Goal: Task Accomplishment & Management: Manage account settings

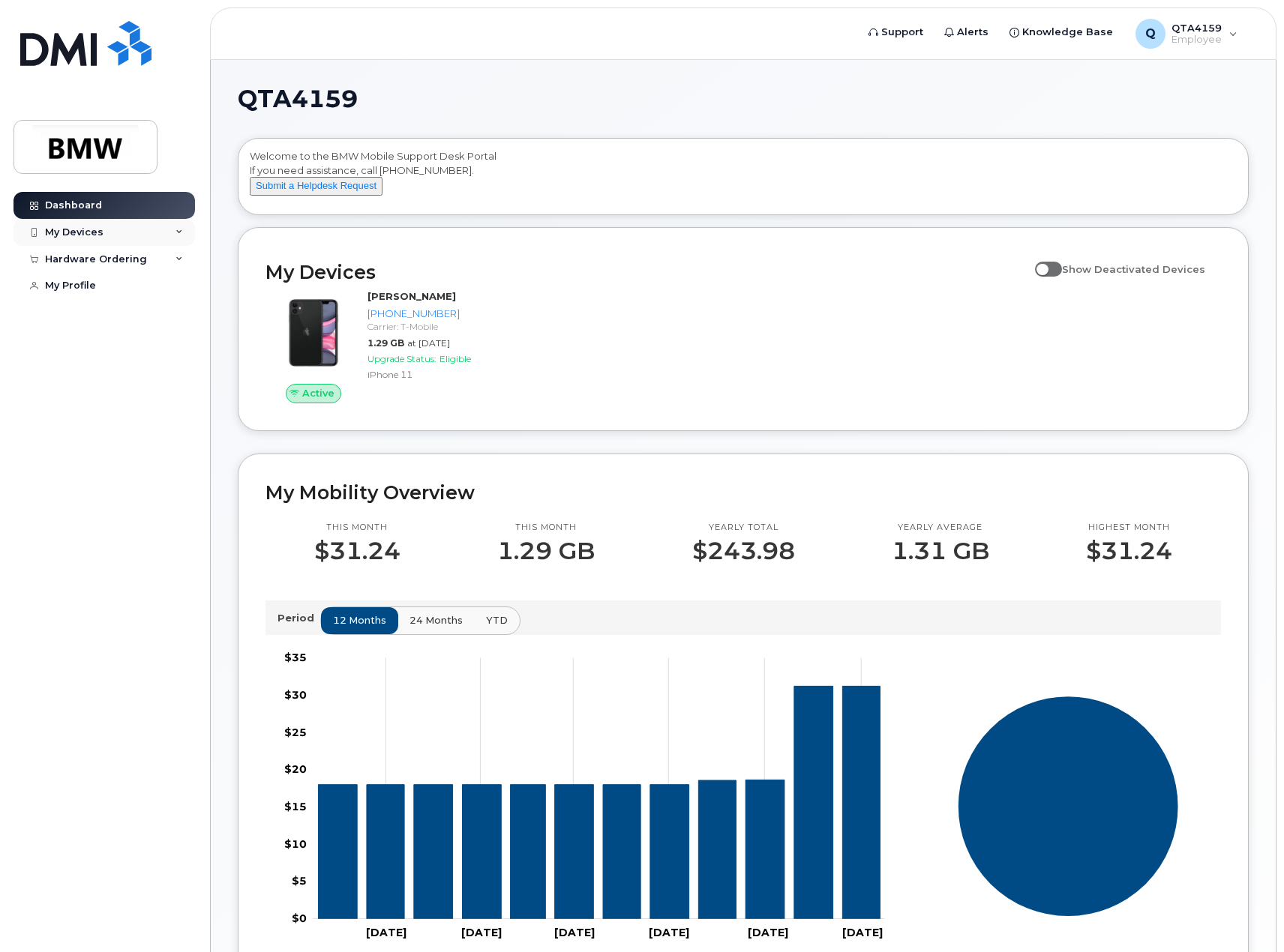
click at [79, 227] on div "My Devices" at bounding box center [74, 232] width 58 height 12
click at [95, 259] on div "Add Device" at bounding box center [82, 259] width 59 height 14
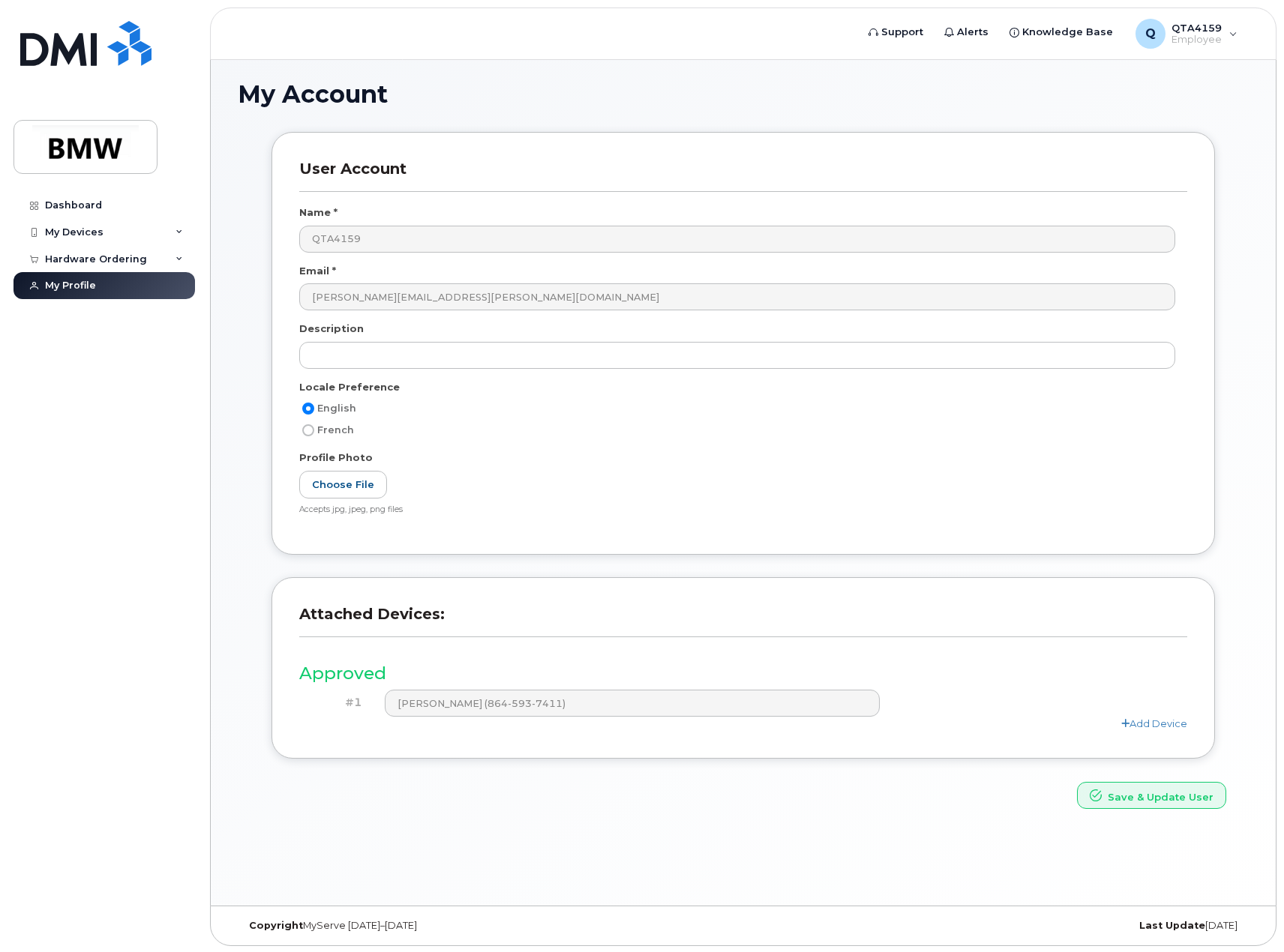
scroll to position [85, 0]
click at [1148, 720] on link "Add Device" at bounding box center [1154, 721] width 66 height 12
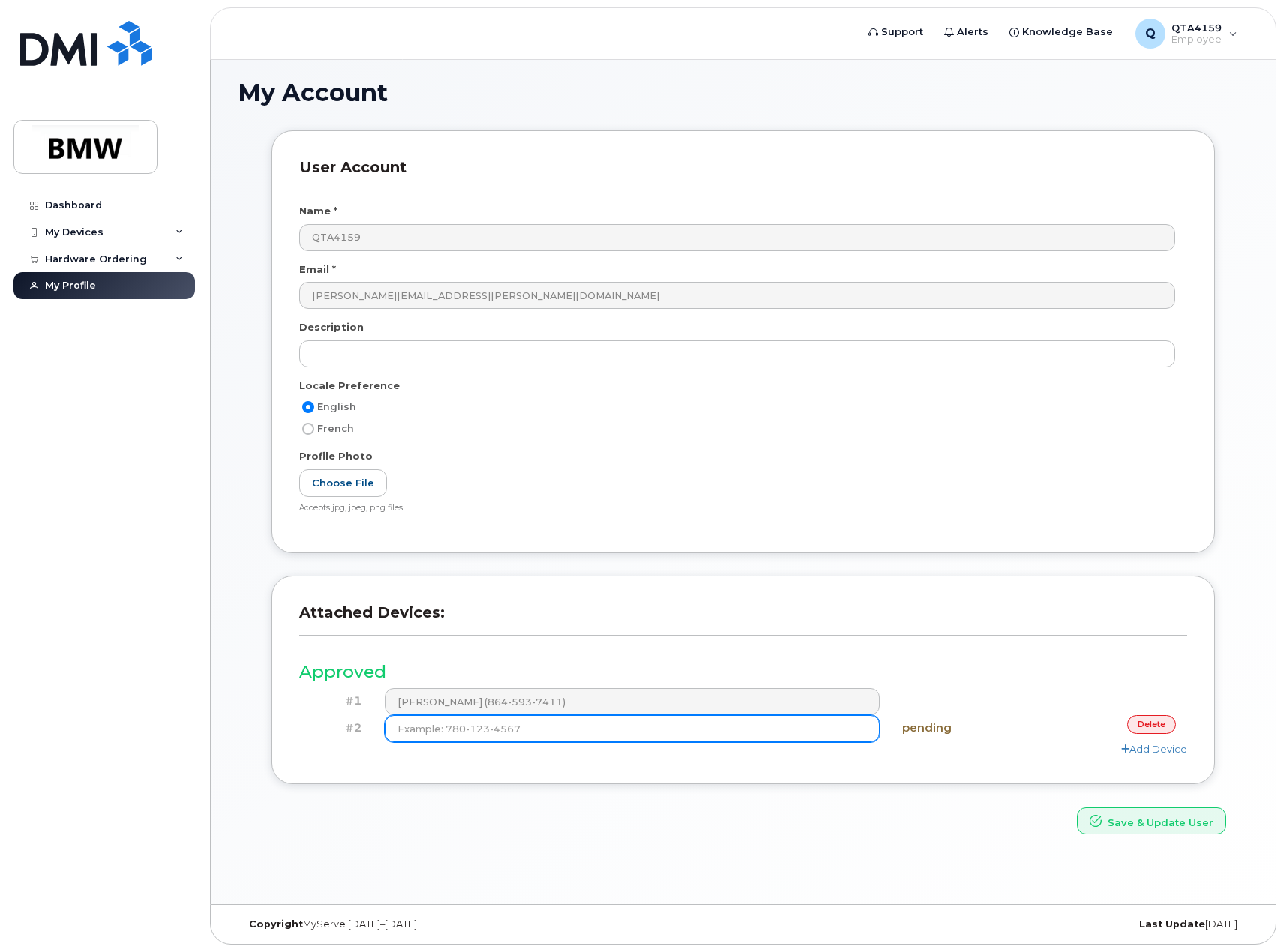
click at [612, 730] on input at bounding box center [632, 729] width 496 height 27
click at [1157, 729] on link "delete" at bounding box center [1151, 724] width 49 height 18
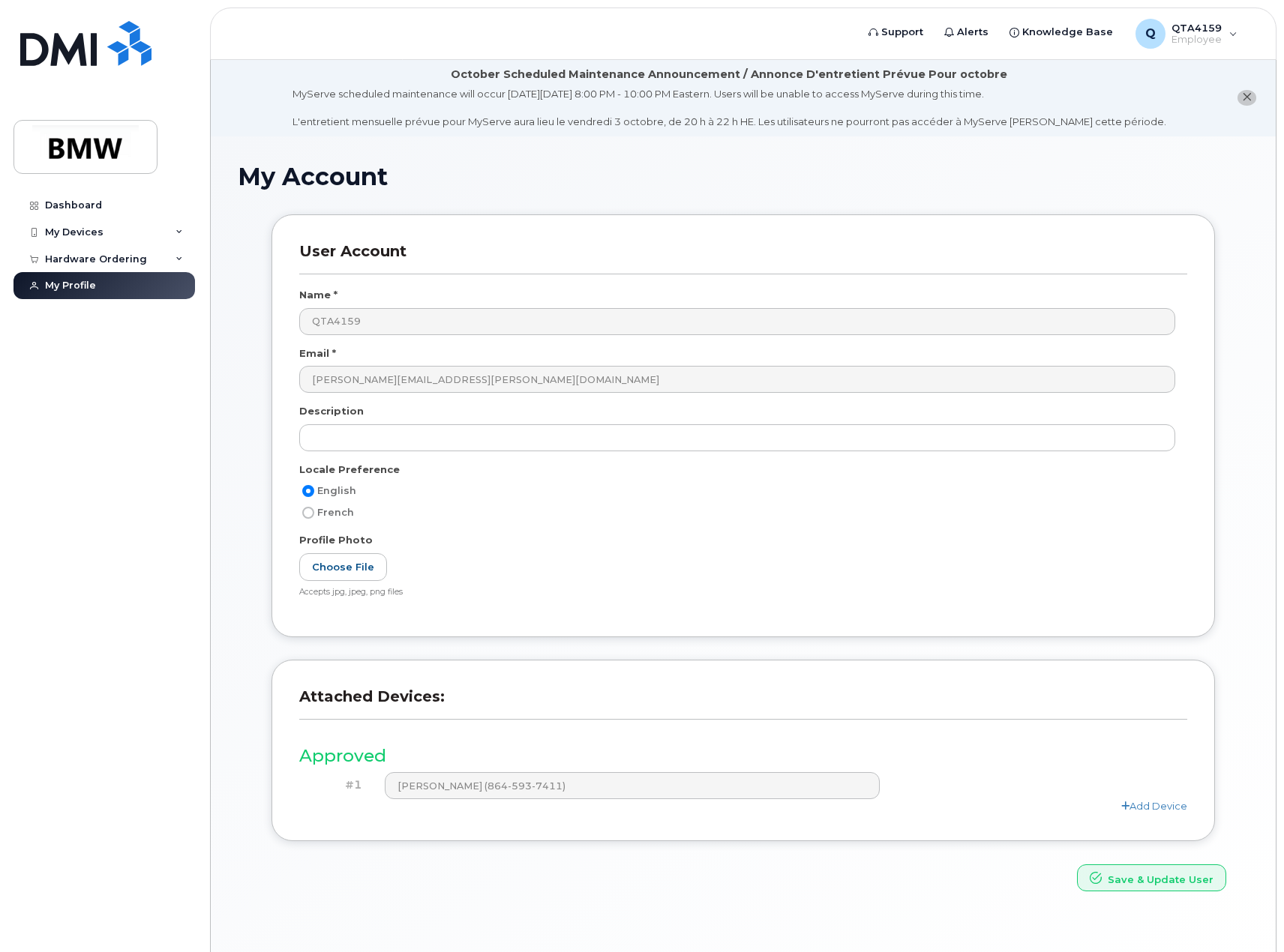
scroll to position [0, 0]
click at [105, 257] on div "Hardware Ordering" at bounding box center [95, 259] width 102 height 12
drag, startPoint x: 99, startPoint y: 258, endPoint x: 94, endPoint y: 250, distance: 9.4
click at [97, 256] on div "Hardware Ordering" at bounding box center [95, 259] width 102 height 12
click at [66, 204] on div "Dashboard" at bounding box center [73, 205] width 57 height 12
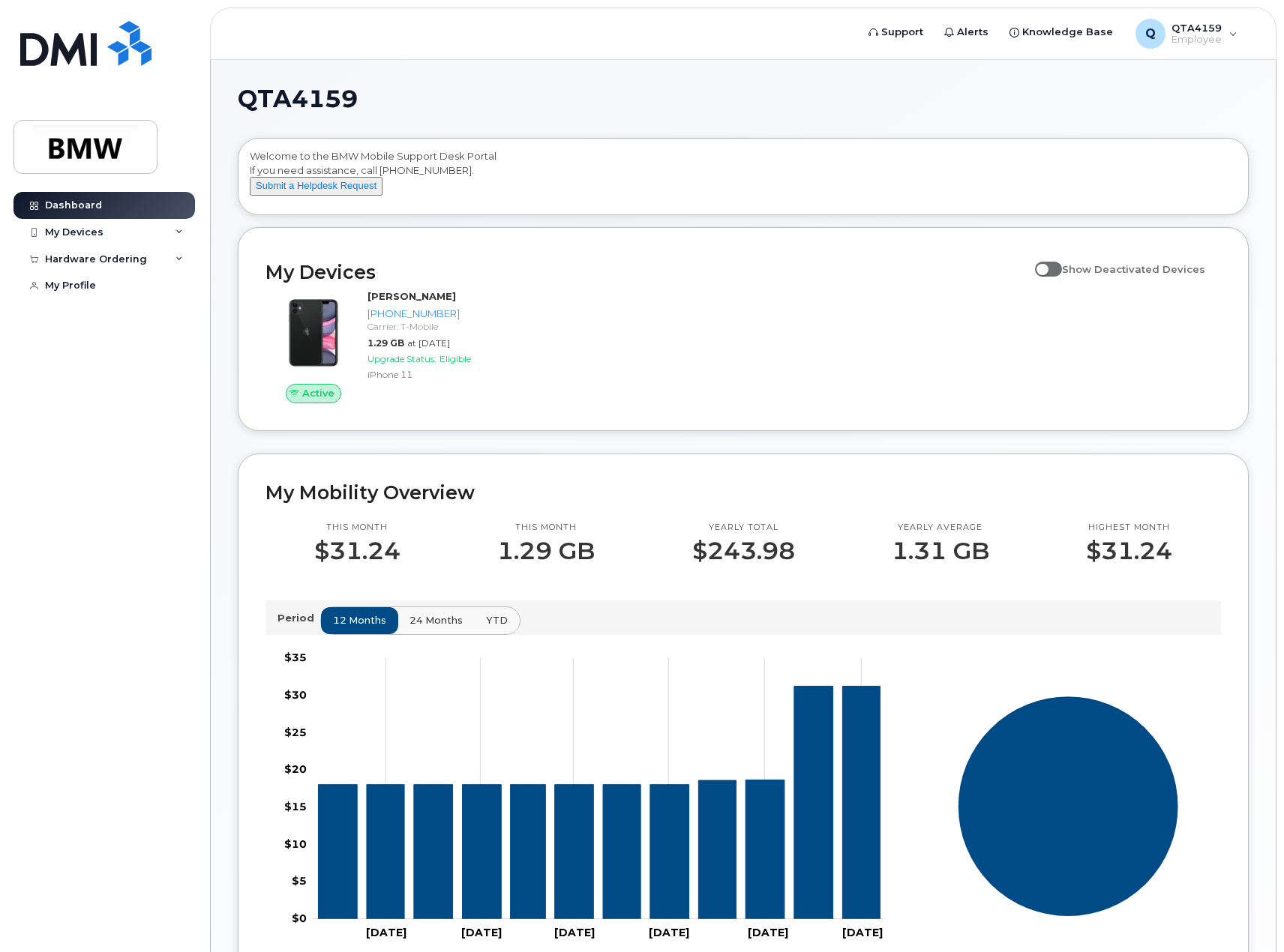
click at [1062, 276] on span at bounding box center [1049, 269] width 27 height 15
click at [1047, 267] on input "Show Deactivated Devices" at bounding box center [1040, 260] width 12 height 12
checkbox input "true"
click at [310, 368] on img at bounding box center [313, 333] width 72 height 72
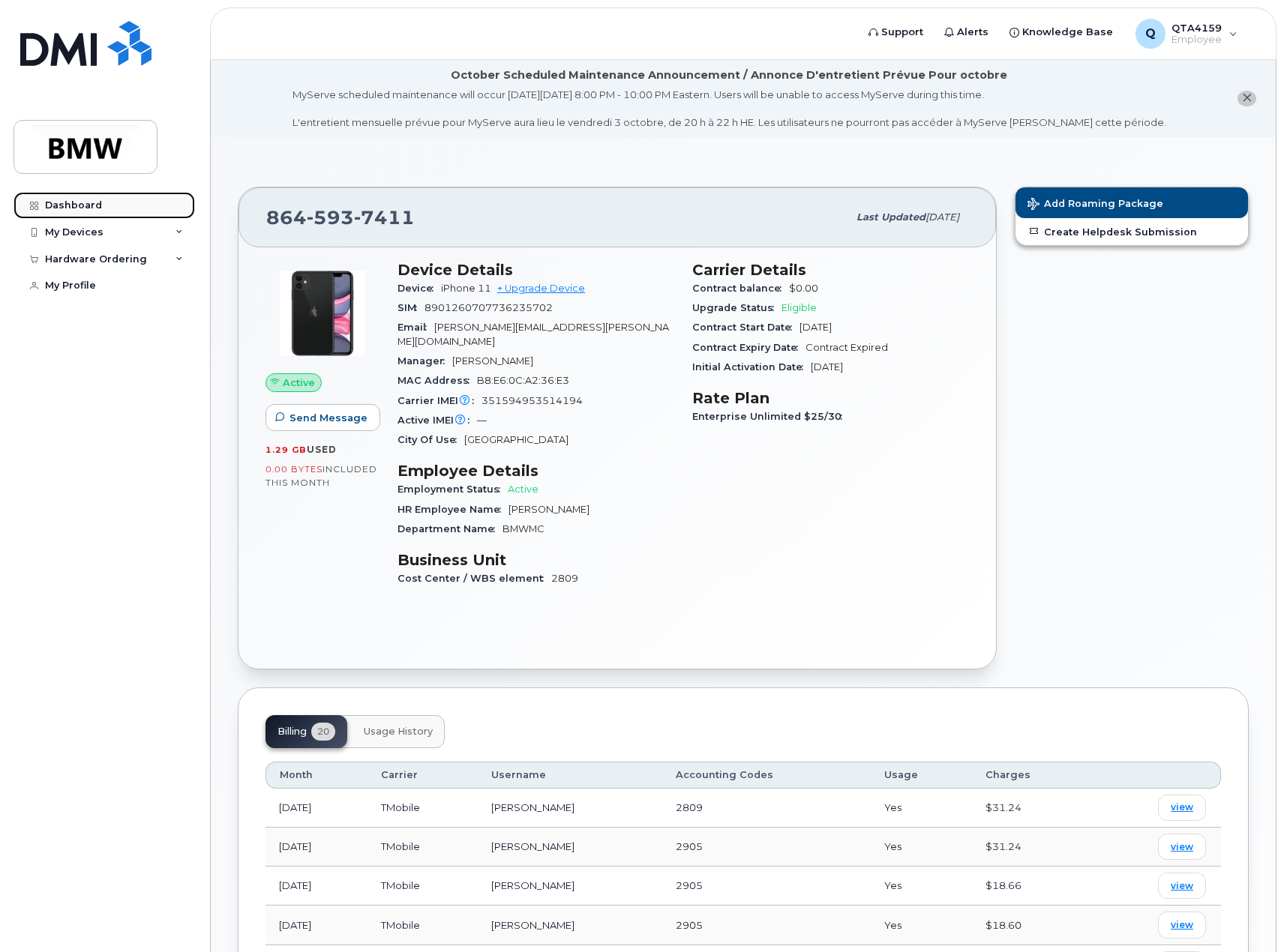
click at [70, 201] on div "Dashboard" at bounding box center [73, 205] width 57 height 12
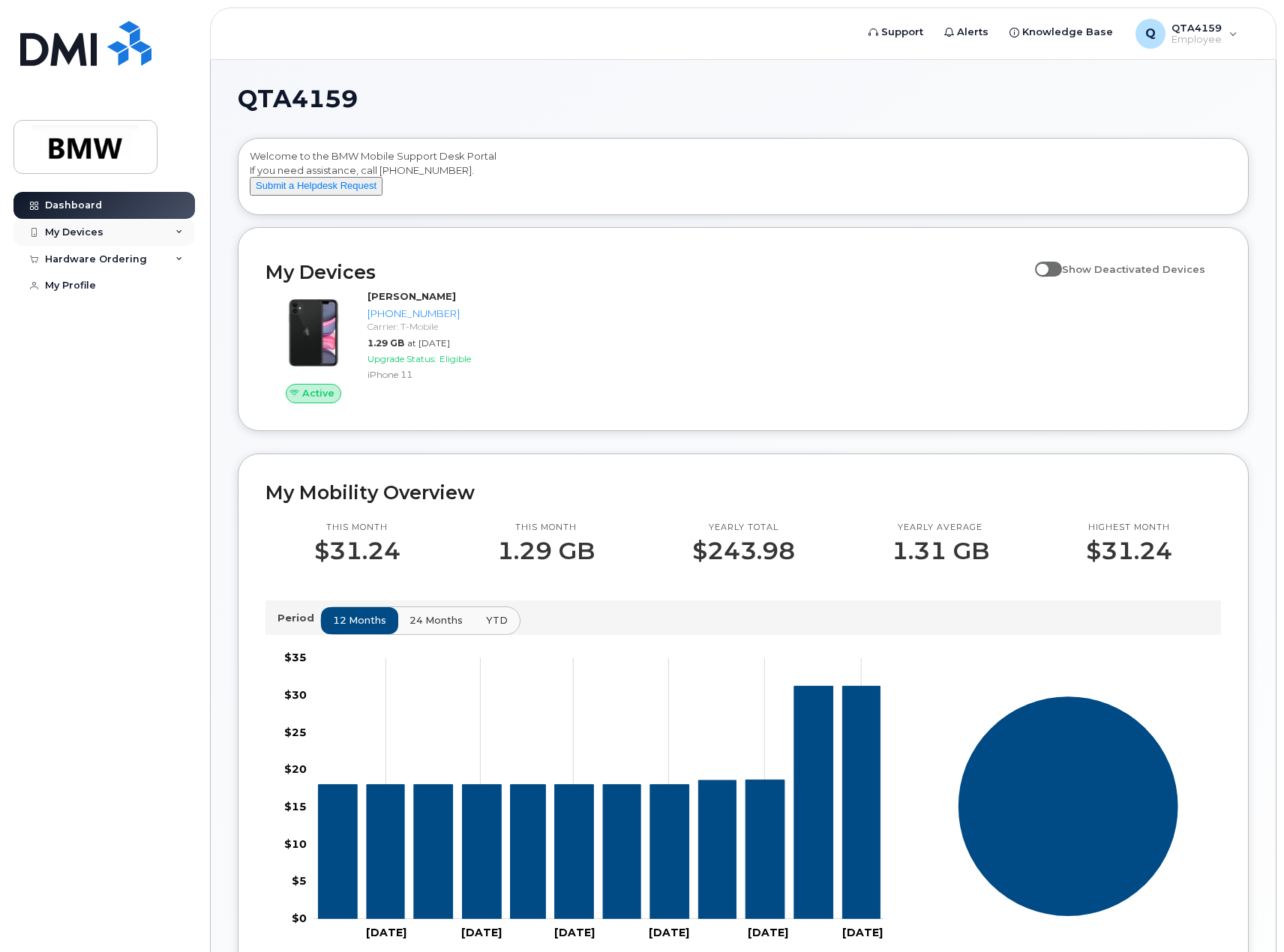
click at [179, 232] on icon at bounding box center [179, 232] width 7 height 7
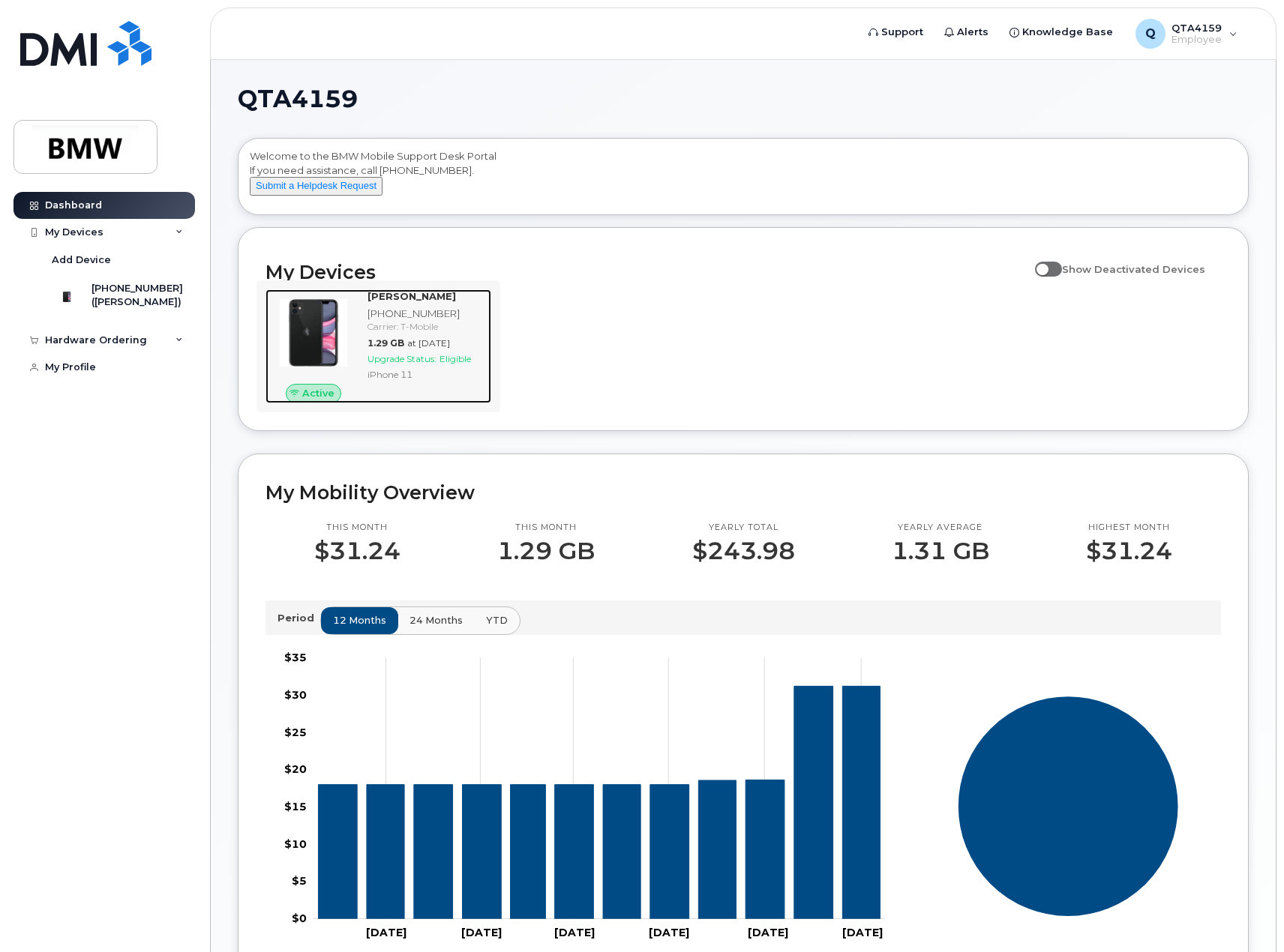
click at [409, 364] on span "Upgrade Status:" at bounding box center [402, 359] width 69 height 11
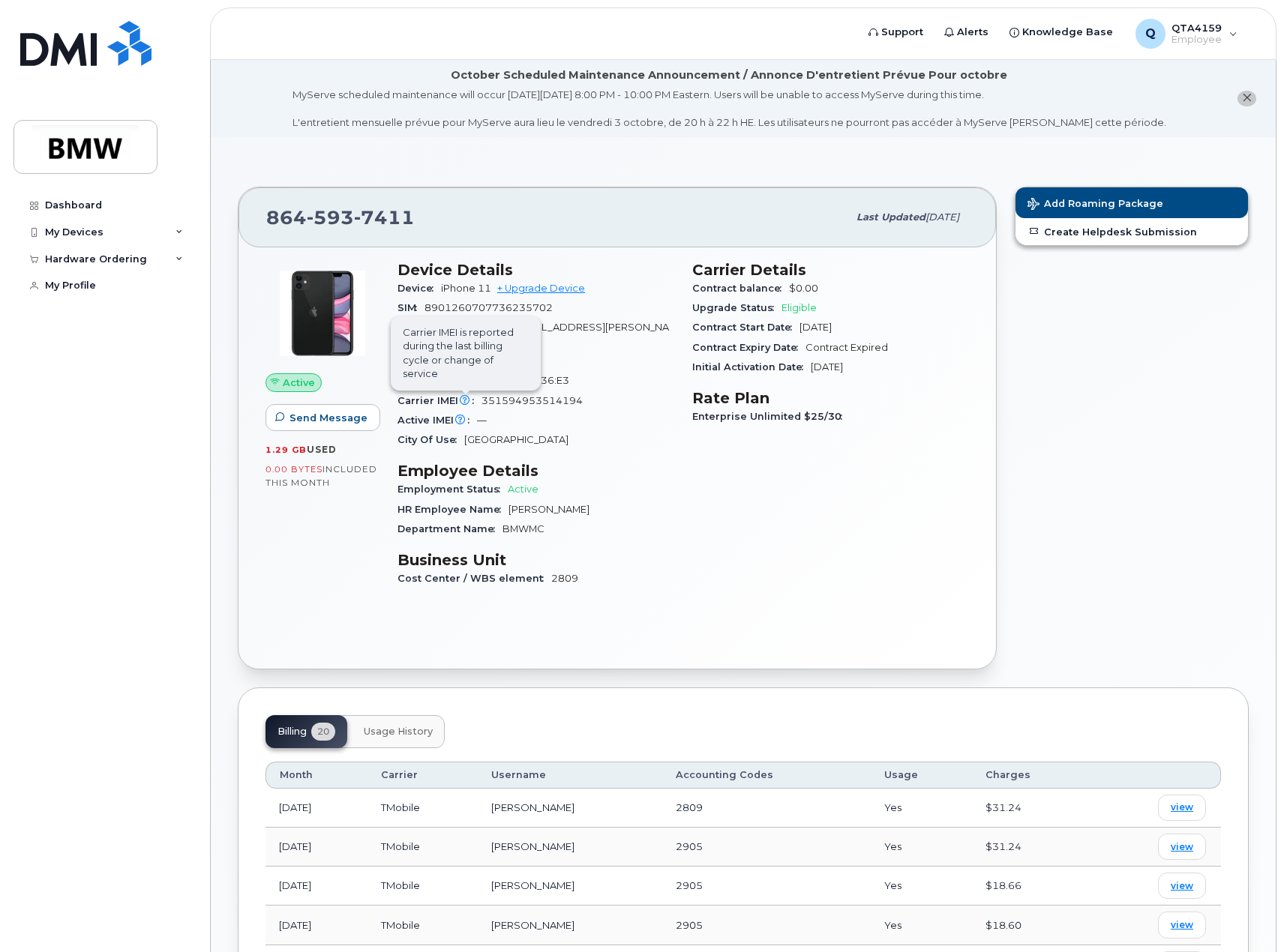
click at [460, 396] on icon at bounding box center [465, 400] width 10 height 10
click at [554, 411] on div "Active IMEI Active IMEI is refreshed daily with a delay of up to 48 hours follo…" at bounding box center [535, 420] width 276 height 19
drag, startPoint x: 758, startPoint y: 223, endPoint x: 714, endPoint y: 223, distance: 44.0
click at [756, 222] on div "864 593 7411" at bounding box center [557, 217] width 582 height 31
click at [181, 231] on icon at bounding box center [179, 232] width 7 height 7
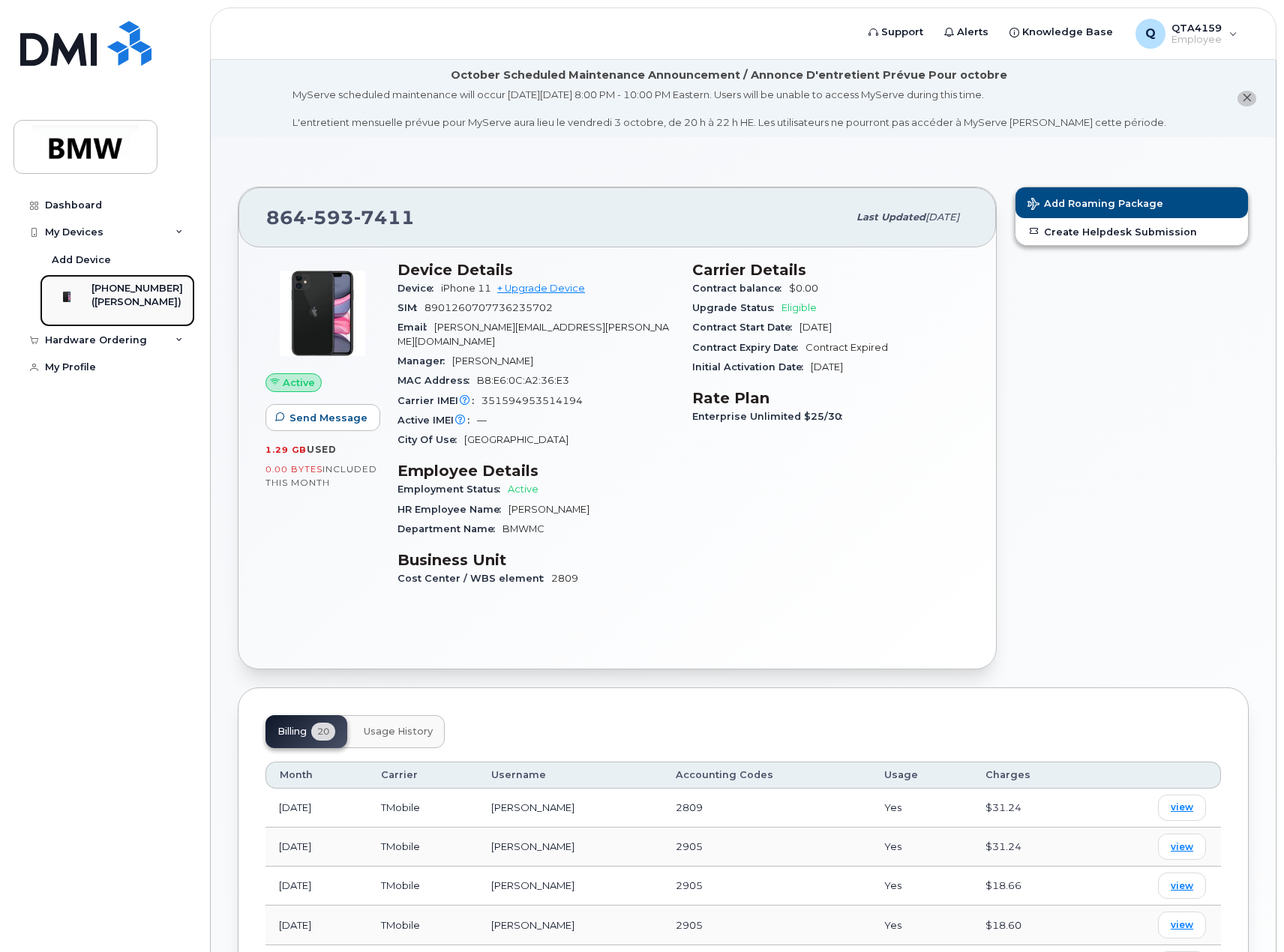
click at [135, 292] on div "[PHONE_NUMBER]" at bounding box center [137, 288] width 91 height 14
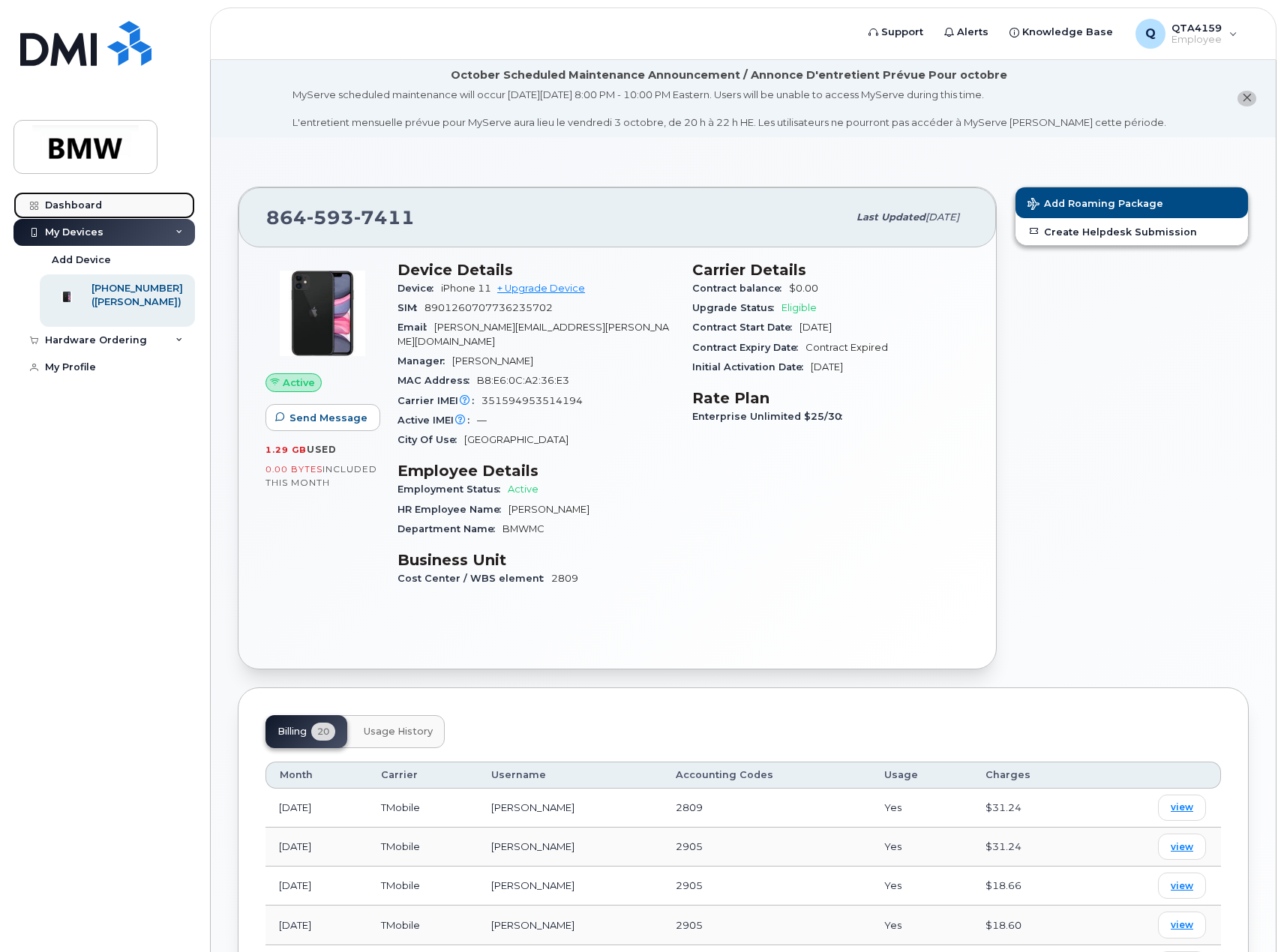
click at [75, 206] on div "Dashboard" at bounding box center [73, 205] width 57 height 12
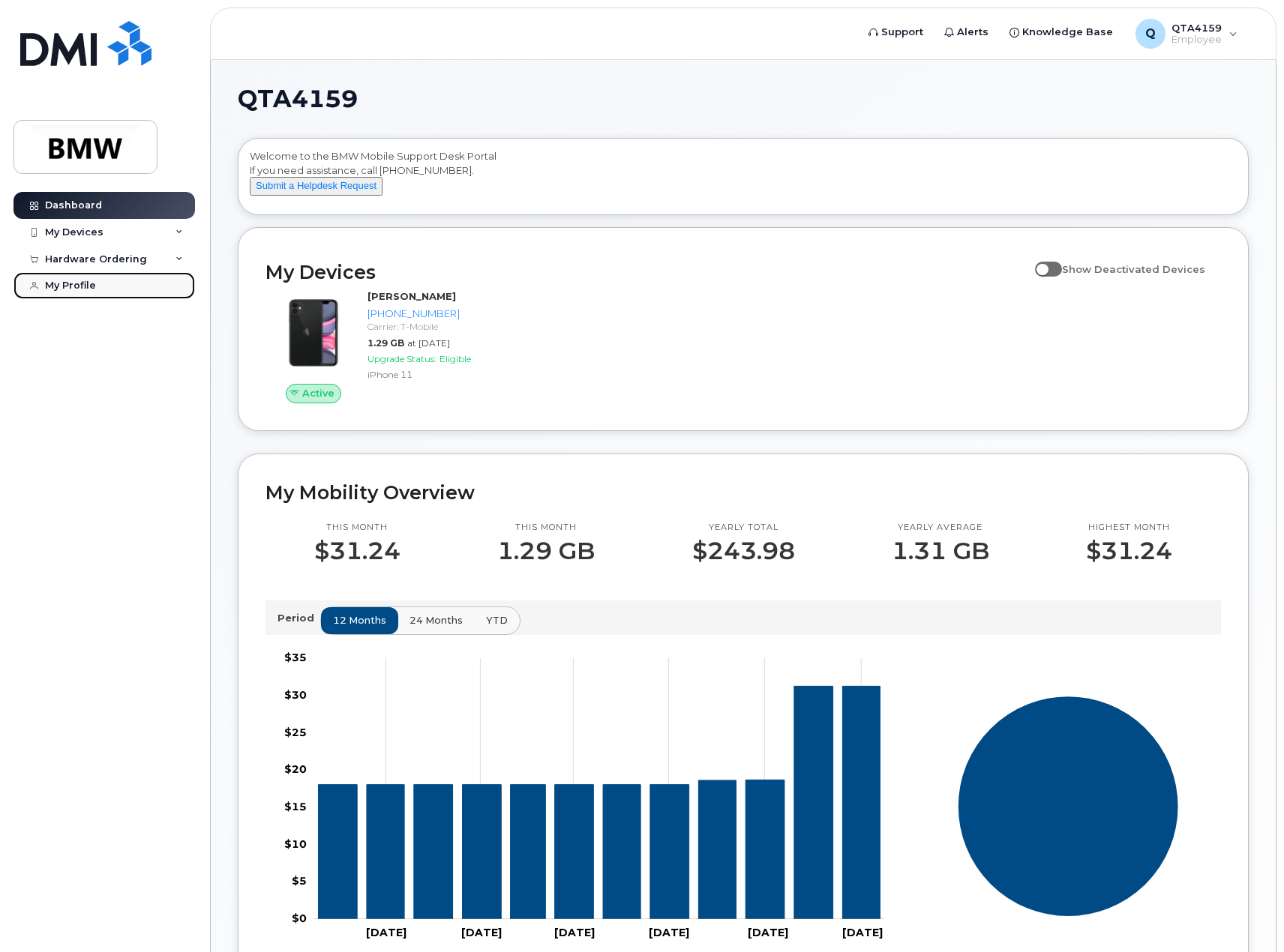
click at [82, 279] on div "My Profile" at bounding box center [70, 285] width 51 height 12
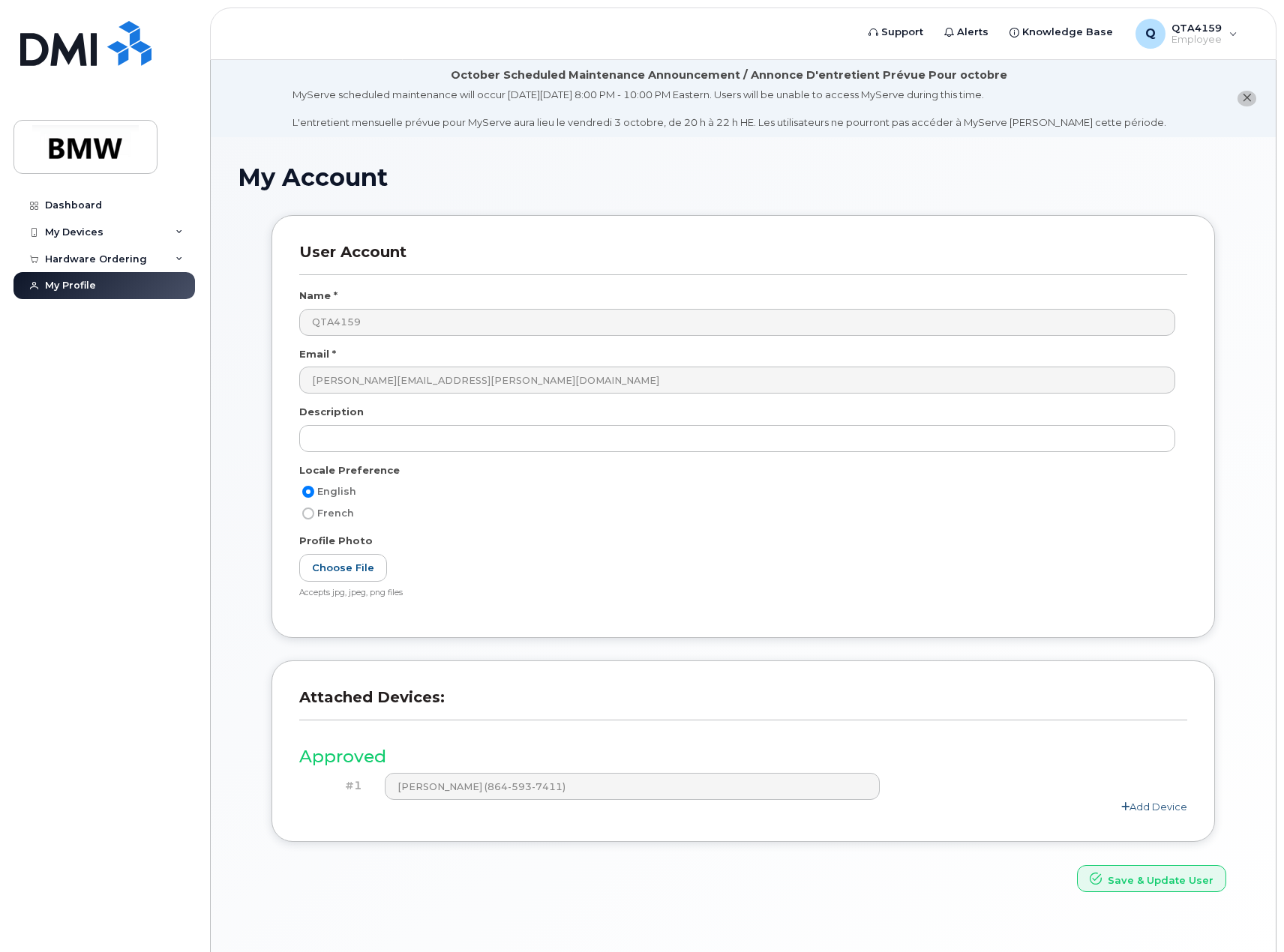
click at [1149, 806] on link "Add Device" at bounding box center [1154, 806] width 66 height 12
drag, startPoint x: 567, startPoint y: 787, endPoint x: 913, endPoint y: 683, distance: 361.3
click at [913, 683] on div "Attached Devices: Approved #1 Dwayne Jenkins (864-593-7411) #2 pending delete A…" at bounding box center [743, 765] width 944 height 208
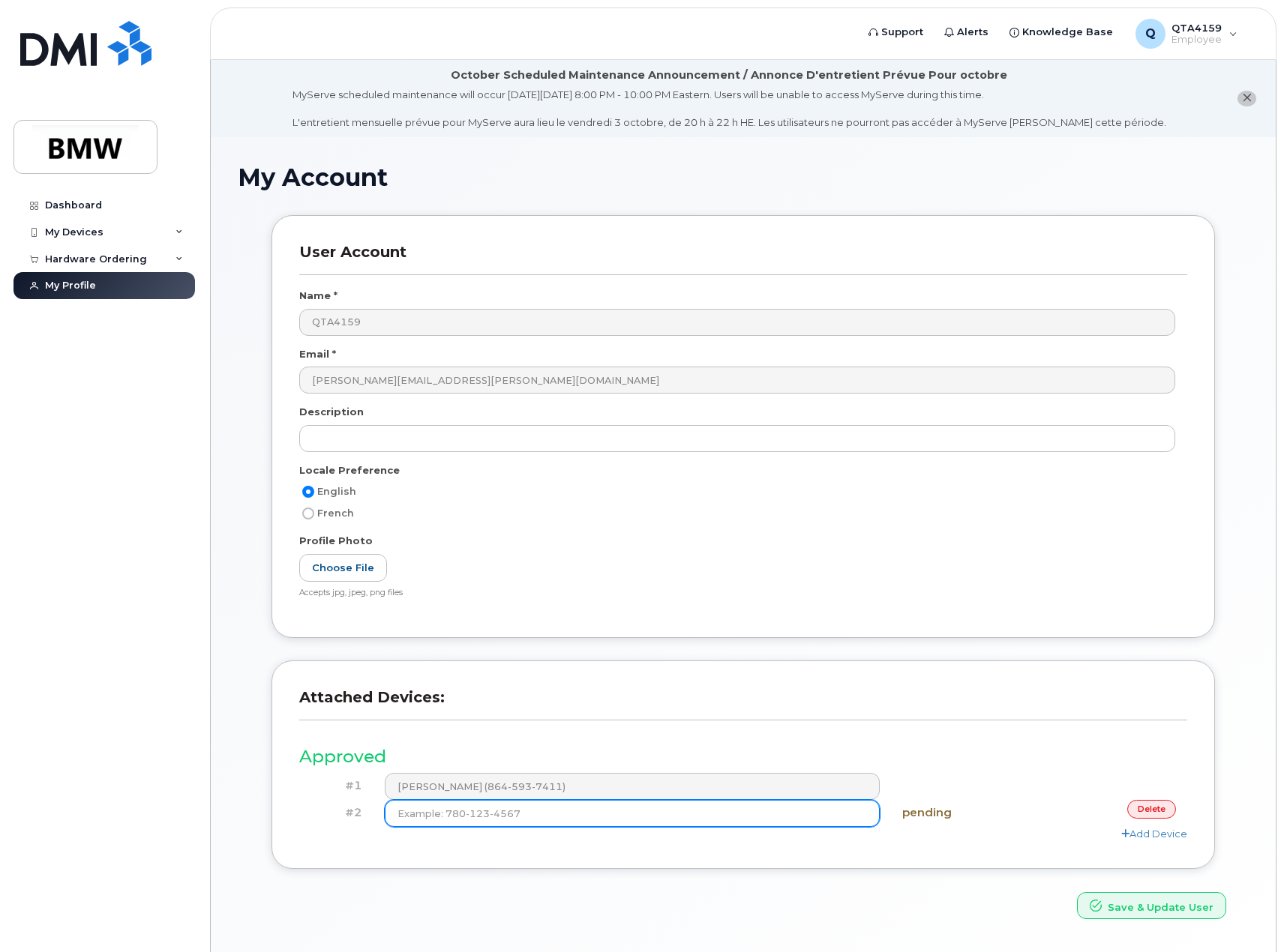
click at [441, 817] on input at bounding box center [632, 813] width 496 height 27
drag, startPoint x: 525, startPoint y: 813, endPoint x: 368, endPoint y: 817, distance: 157.1
click at [369, 818] on div "#2 pending delete" at bounding box center [743, 813] width 888 height 27
paste input
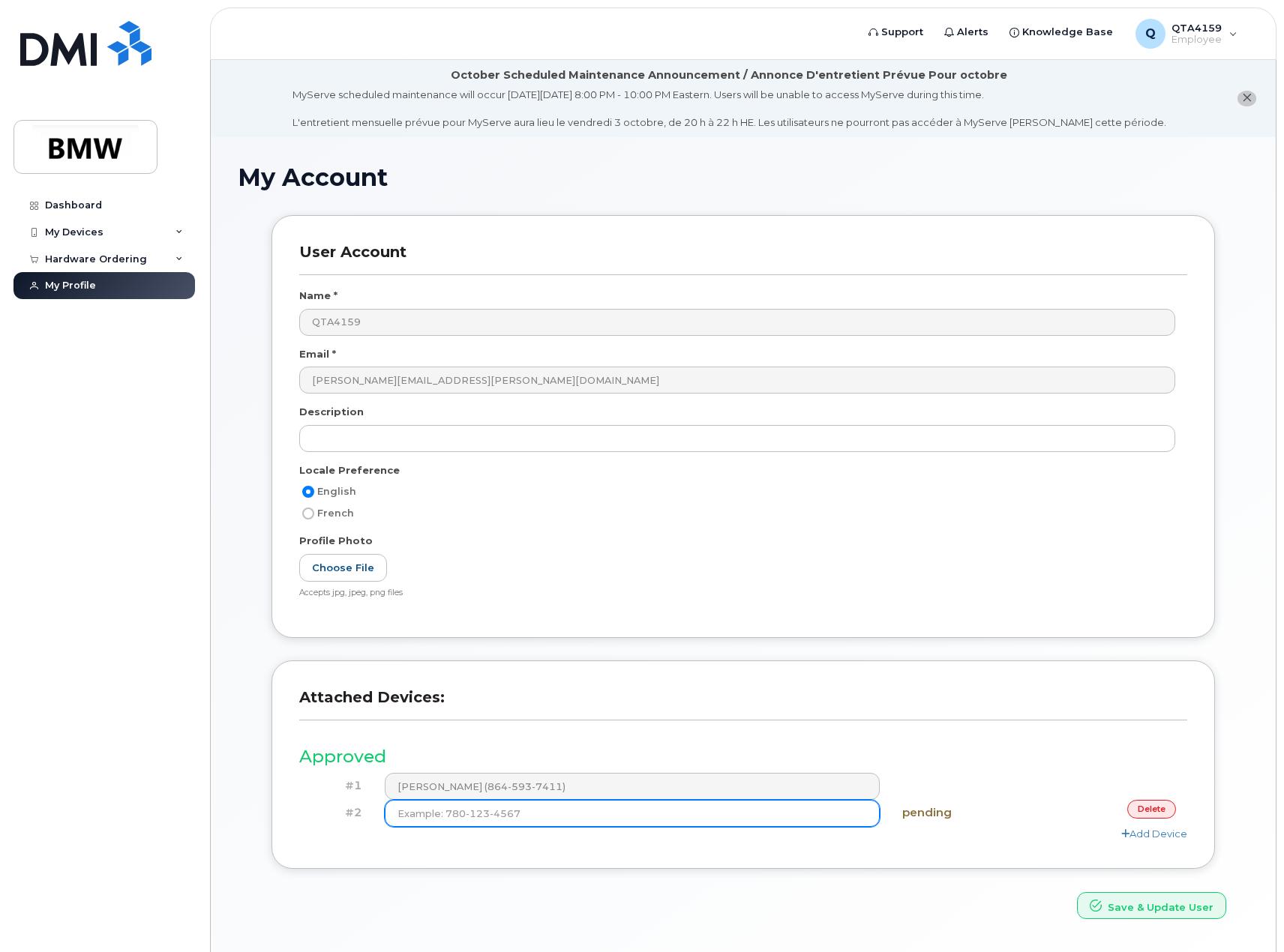
paste input
click at [545, 816] on input at bounding box center [632, 813] width 496 height 27
click at [548, 813] on input at bounding box center [632, 813] width 496 height 27
click at [814, 820] on input at bounding box center [632, 813] width 496 height 27
click at [812, 817] on input at bounding box center [632, 813] width 496 height 27
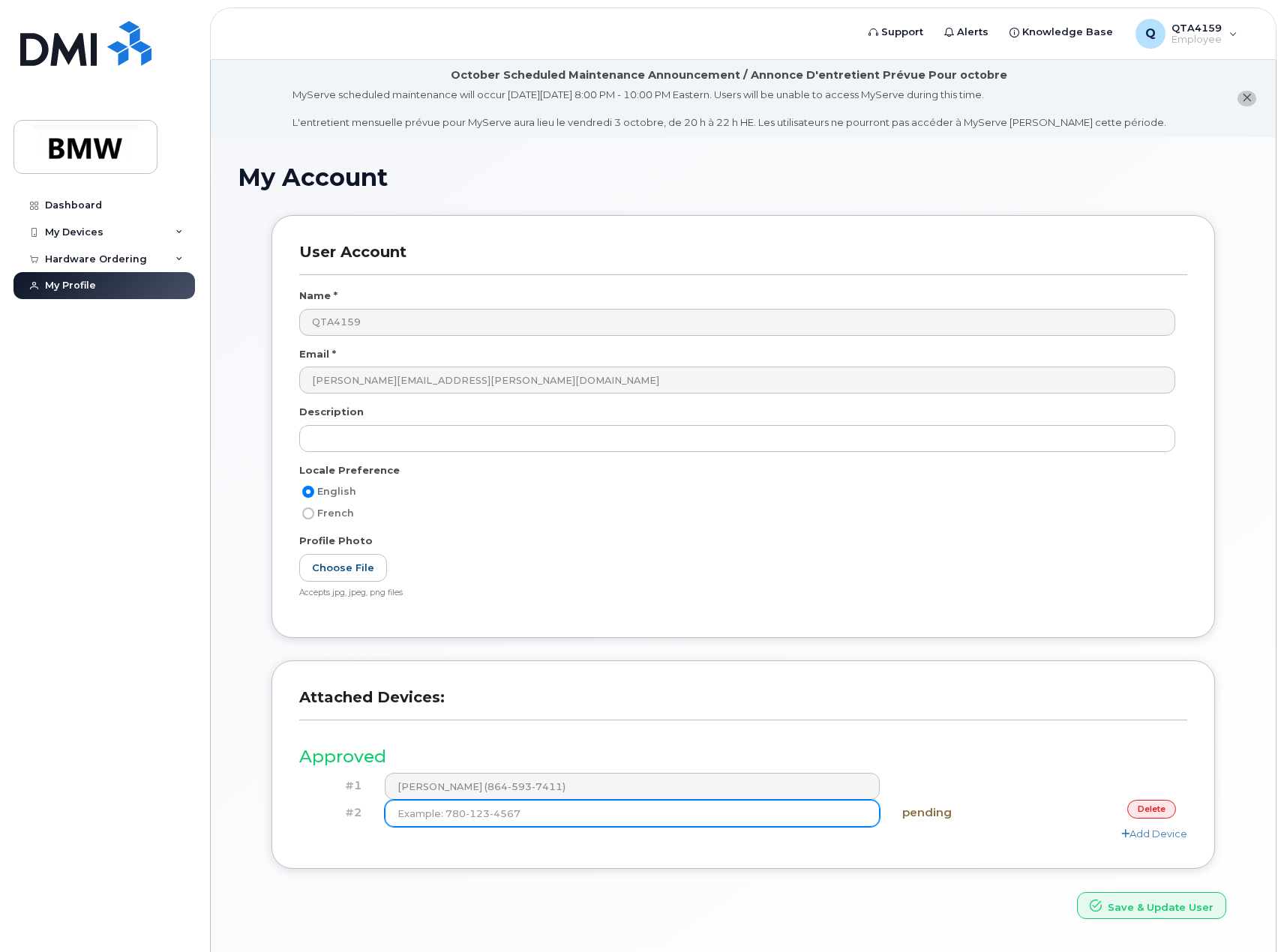
click at [813, 817] on input at bounding box center [632, 813] width 496 height 27
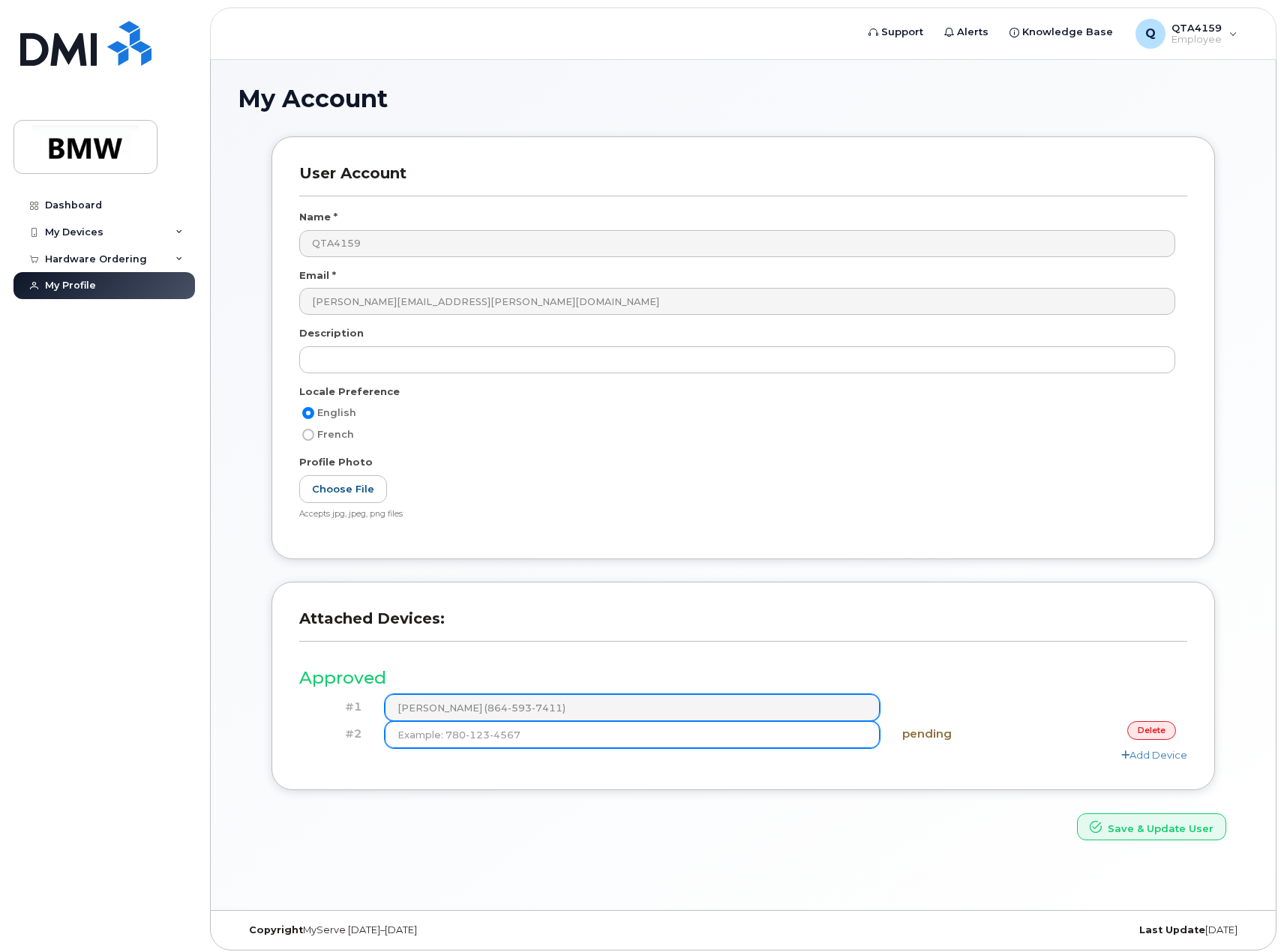
scroll to position [85, 0]
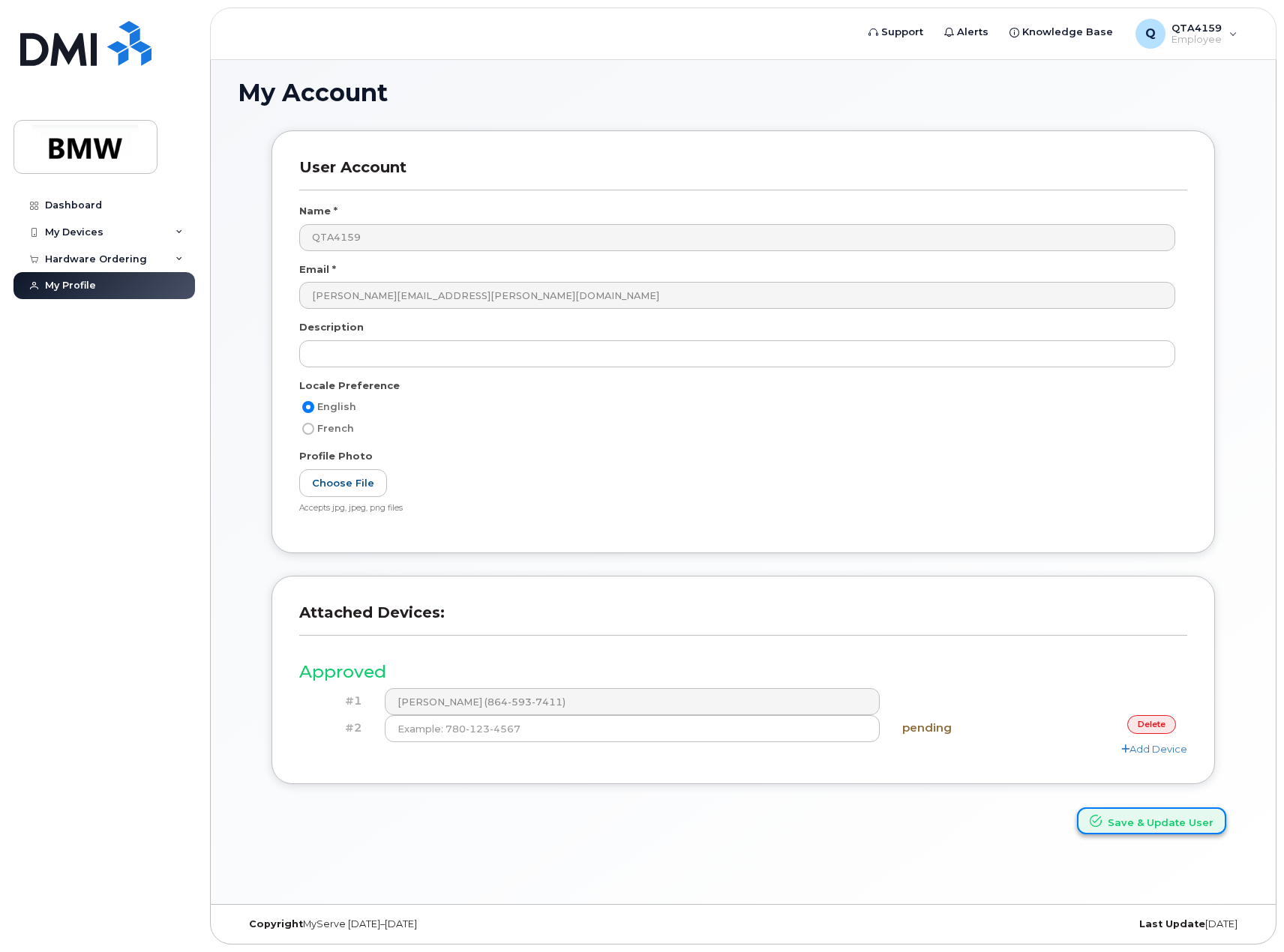
click at [1149, 823] on button "Save & Update User" at bounding box center [1151, 821] width 149 height 28
click at [684, 769] on div "Attached Devices: Approved #1 Dwayne Jenkins (864-593-7411) #2 pending delete A…" at bounding box center [743, 680] width 944 height 208
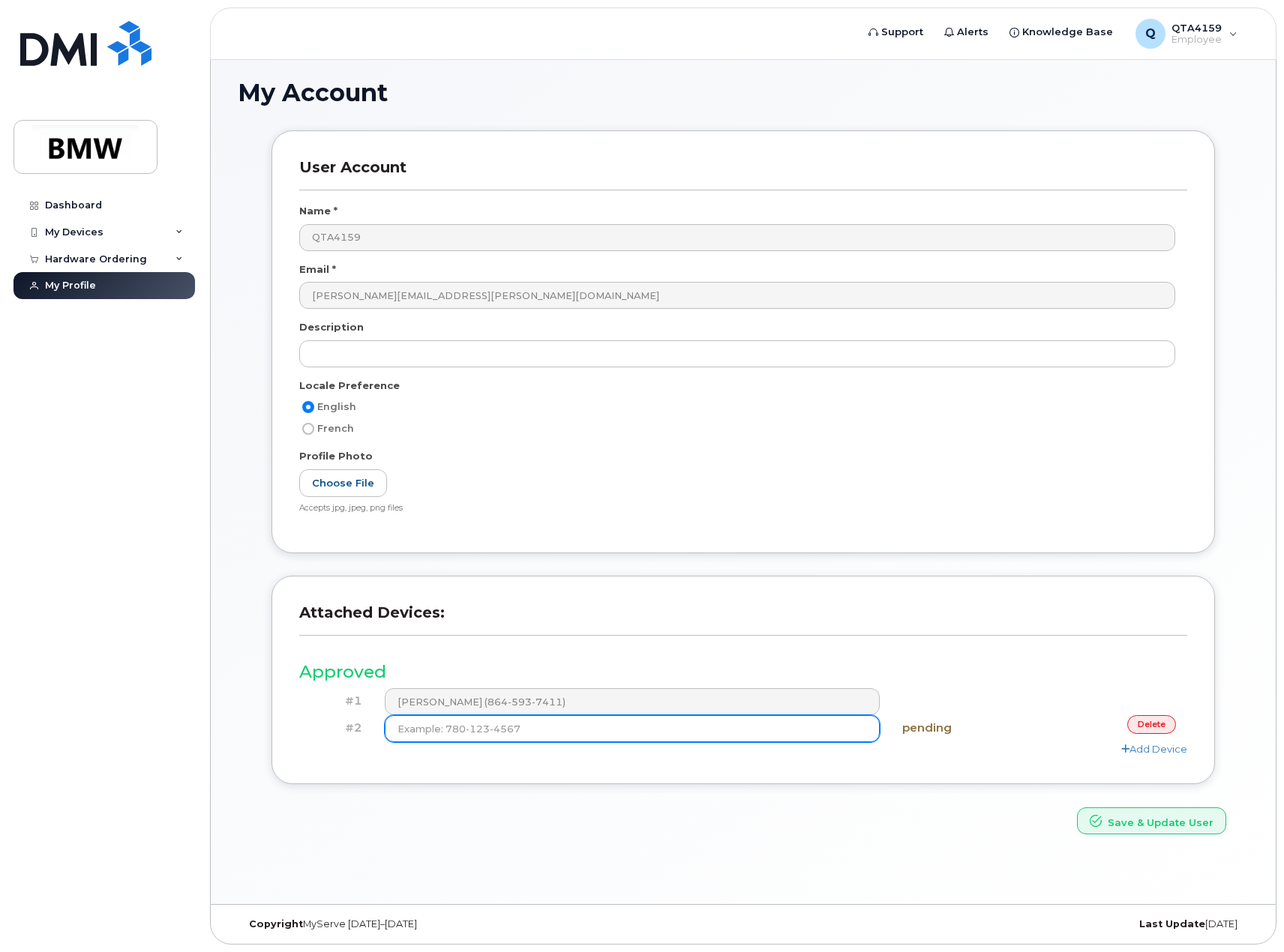
click at [561, 732] on input at bounding box center [632, 729] width 496 height 27
click at [546, 732] on input at bounding box center [632, 729] width 496 height 27
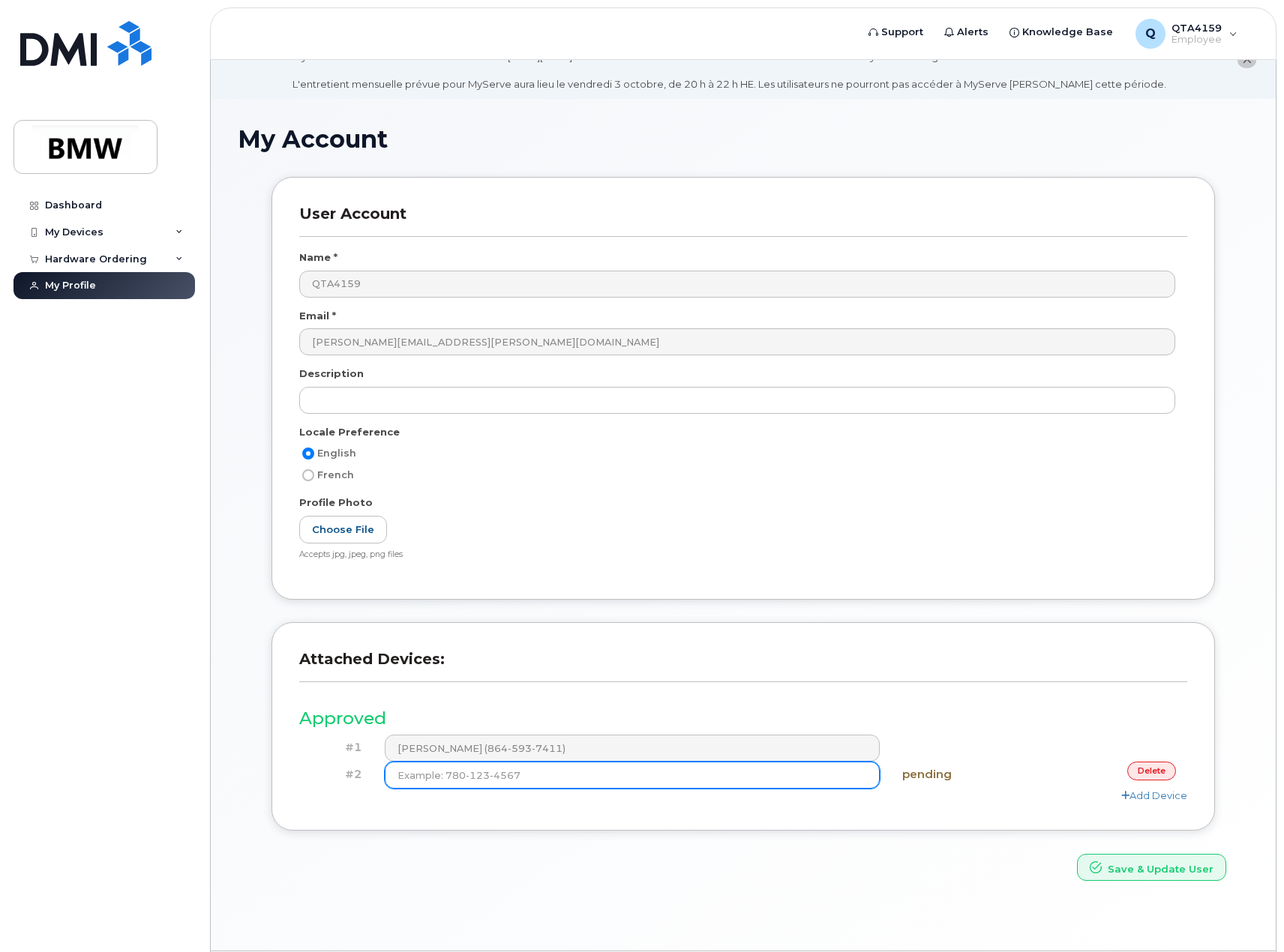
scroll to position [0, 0]
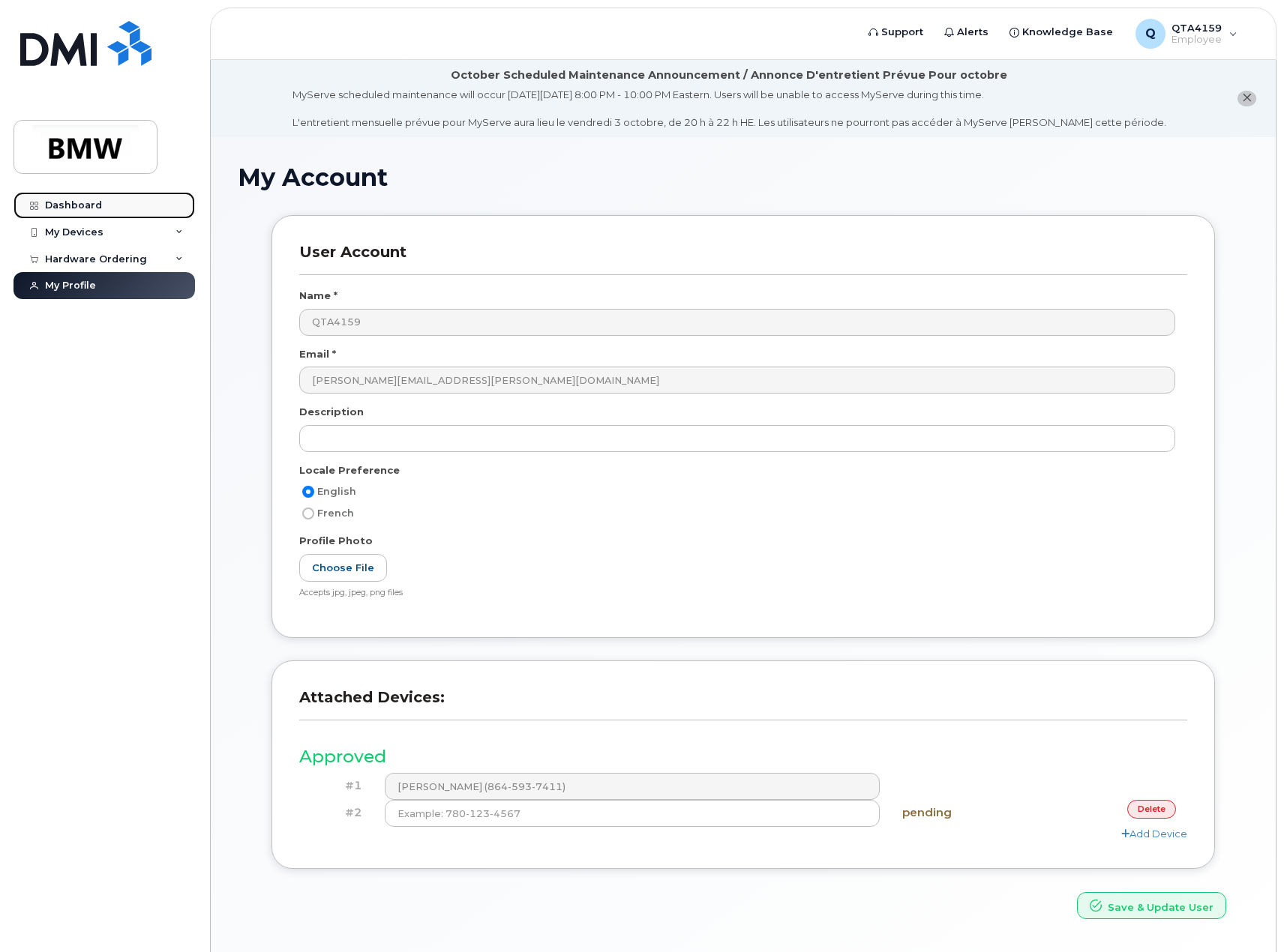
click at [78, 206] on div "Dashboard" at bounding box center [73, 205] width 57 height 12
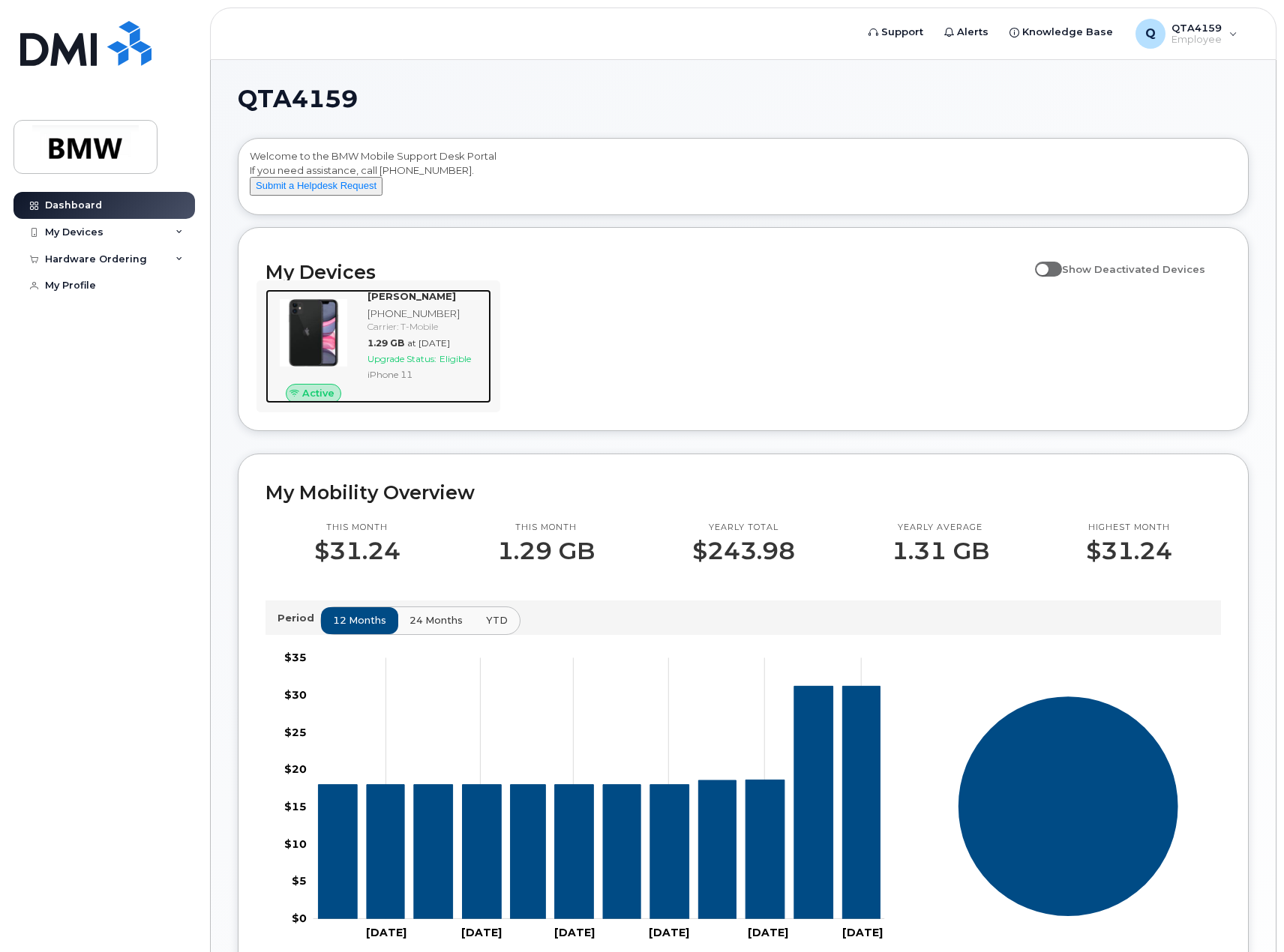
click at [379, 364] on span "Upgrade Status:" at bounding box center [402, 359] width 69 height 11
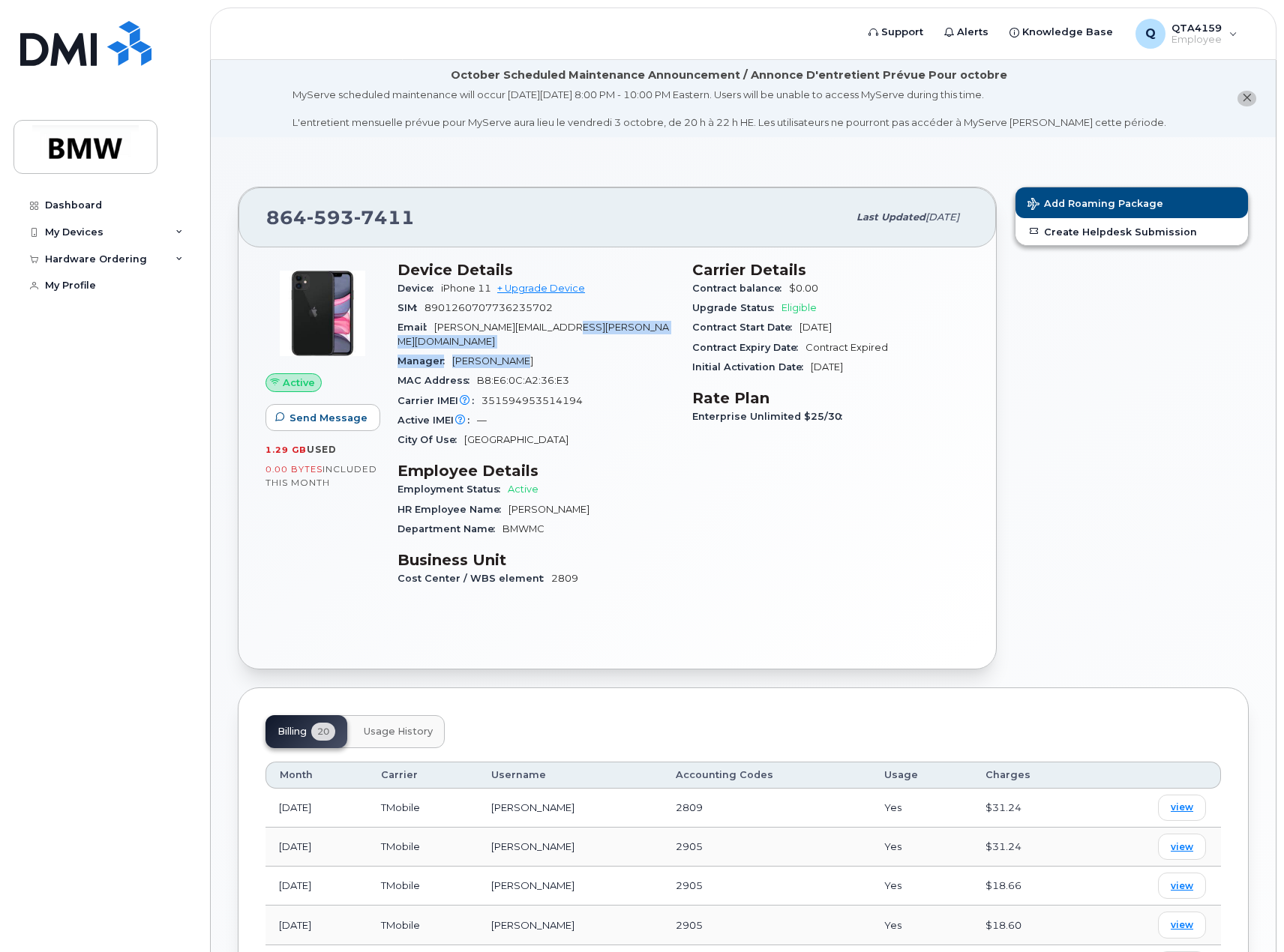
click at [590, 338] on section "Device Details Device iPhone 11 + Upgrade Device SIM [TECHNICAL_ID] Email [PERS…" at bounding box center [535, 355] width 276 height 190
click at [135, 262] on div "Hardware Ordering" at bounding box center [95, 259] width 102 height 12
click at [112, 235] on div "My Devices" at bounding box center [104, 232] width 182 height 27
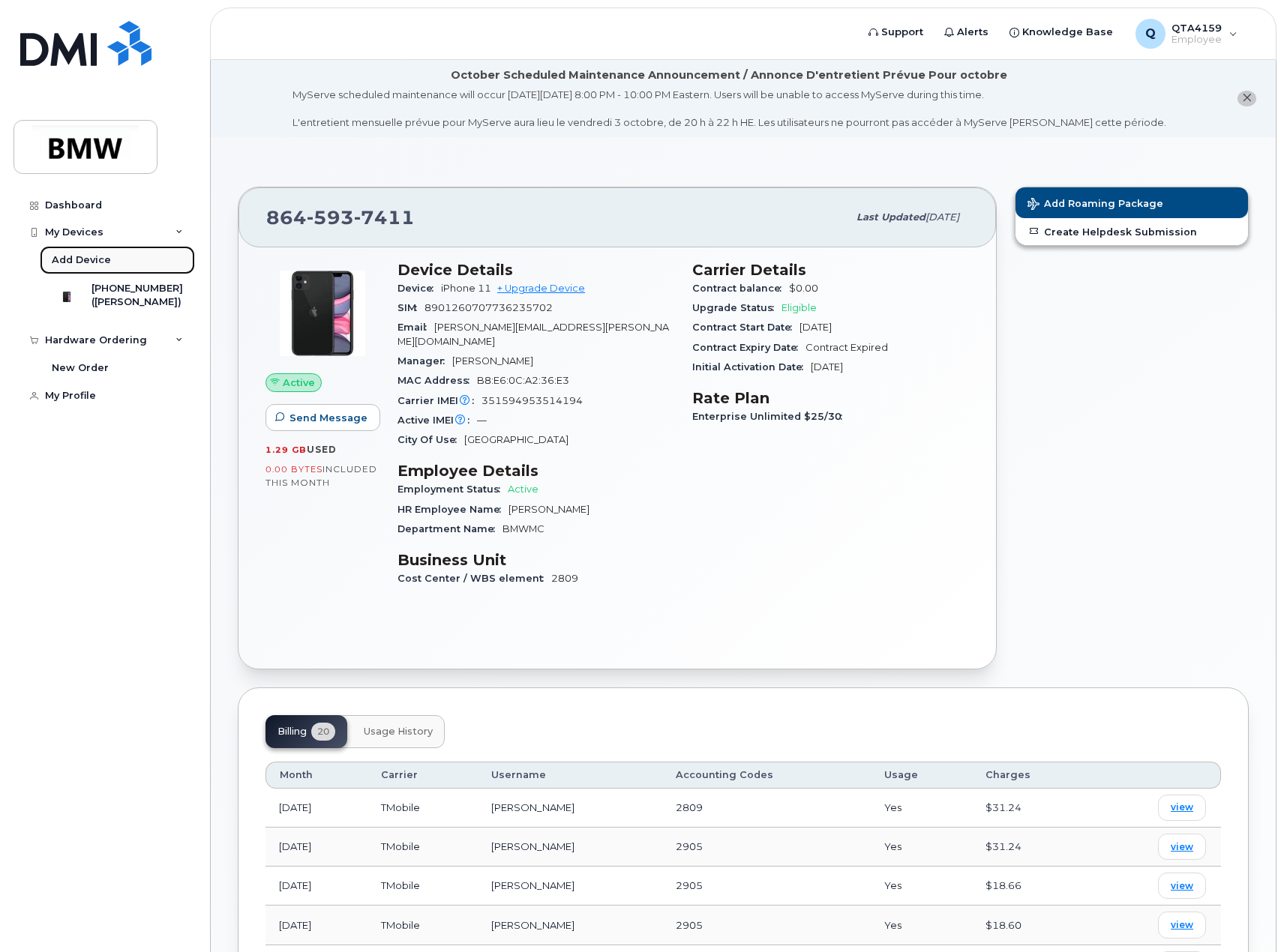
click at [76, 257] on div "Add Device" at bounding box center [82, 259] width 59 height 14
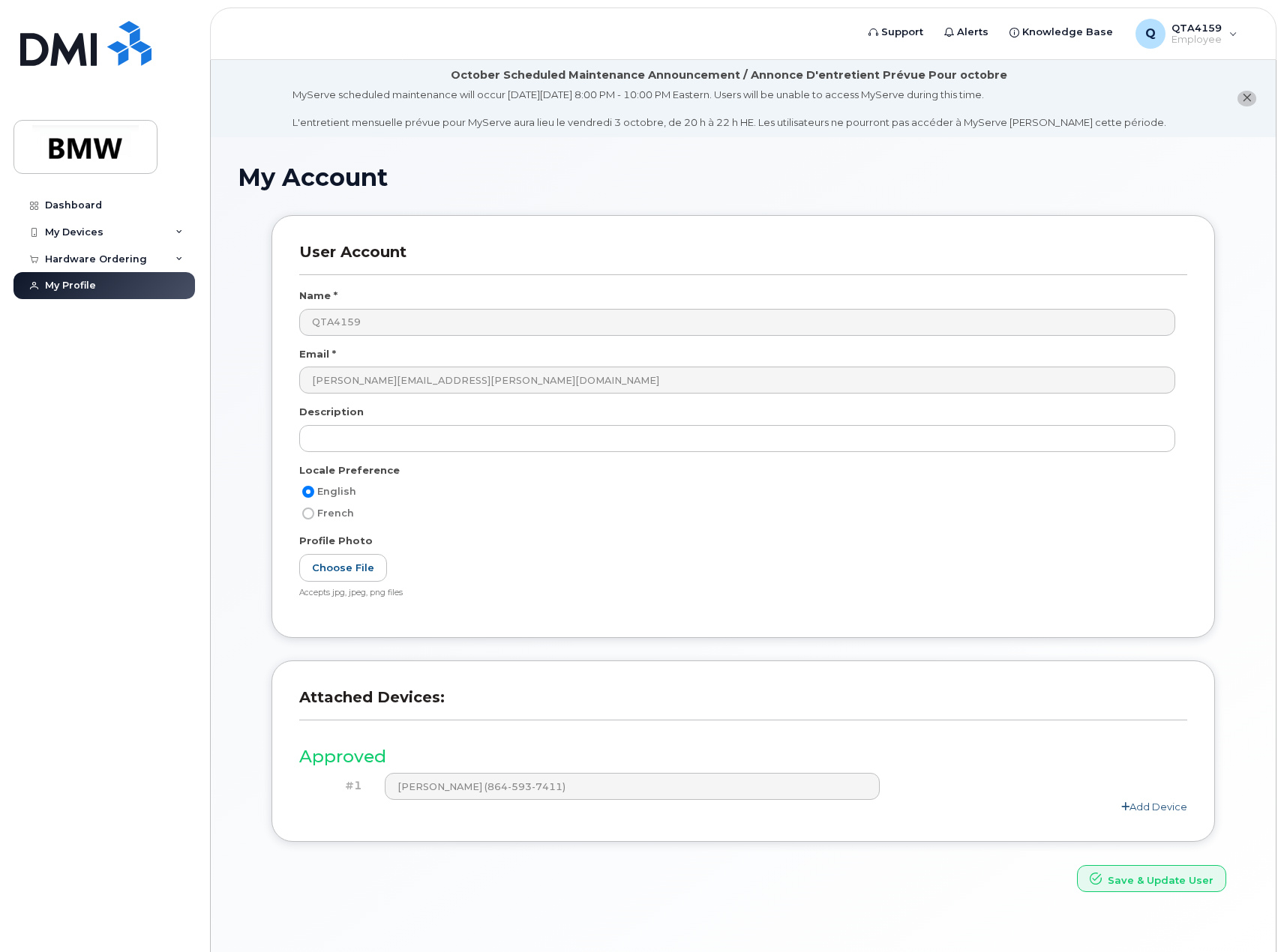
click at [1131, 808] on link "Add Device" at bounding box center [1154, 806] width 66 height 12
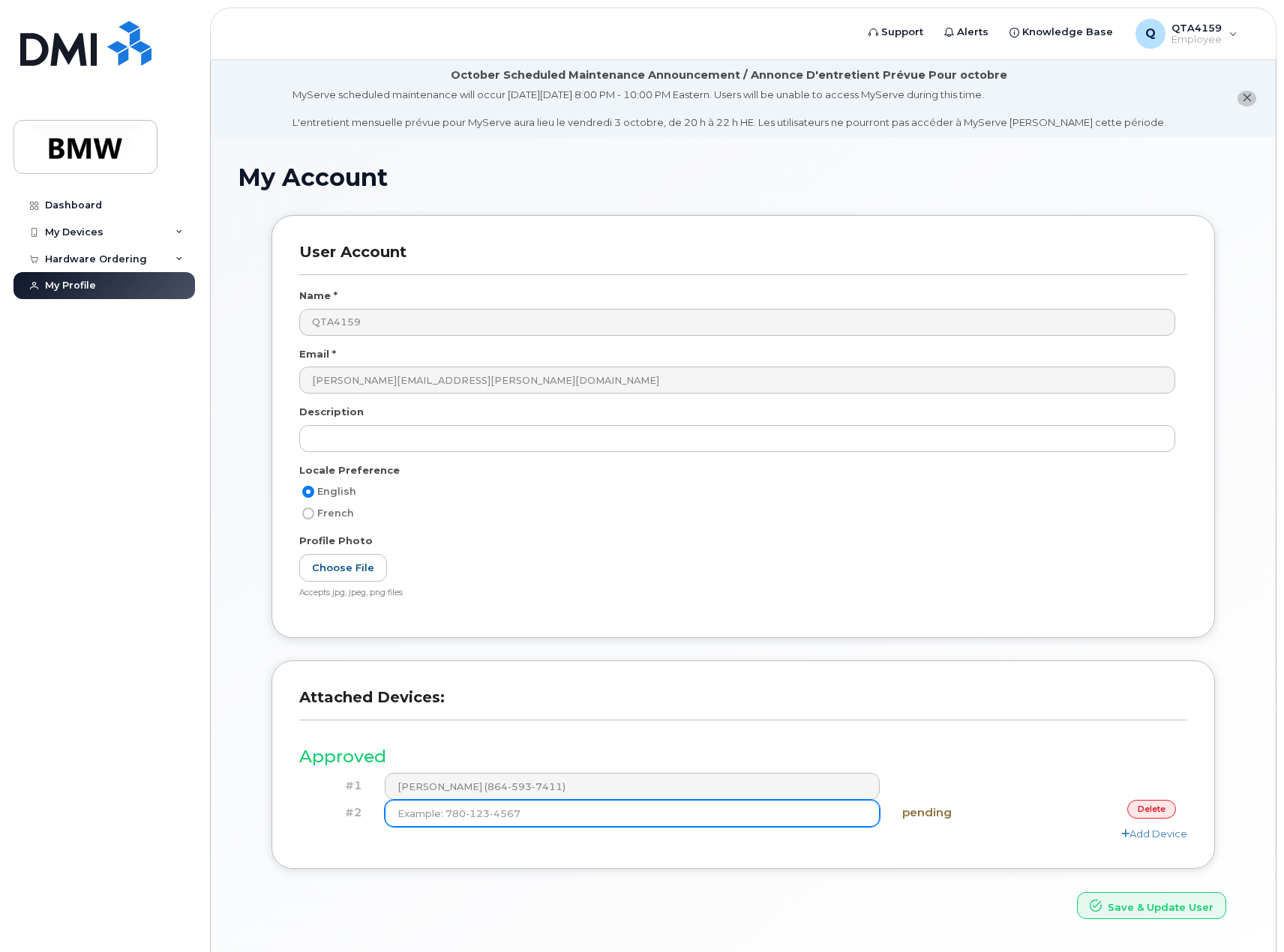
click at [842, 820] on input at bounding box center [632, 813] width 496 height 27
click at [917, 818] on h4 "pending" at bounding box center [964, 813] width 125 height 13
click at [544, 817] on input at bounding box center [632, 813] width 496 height 27
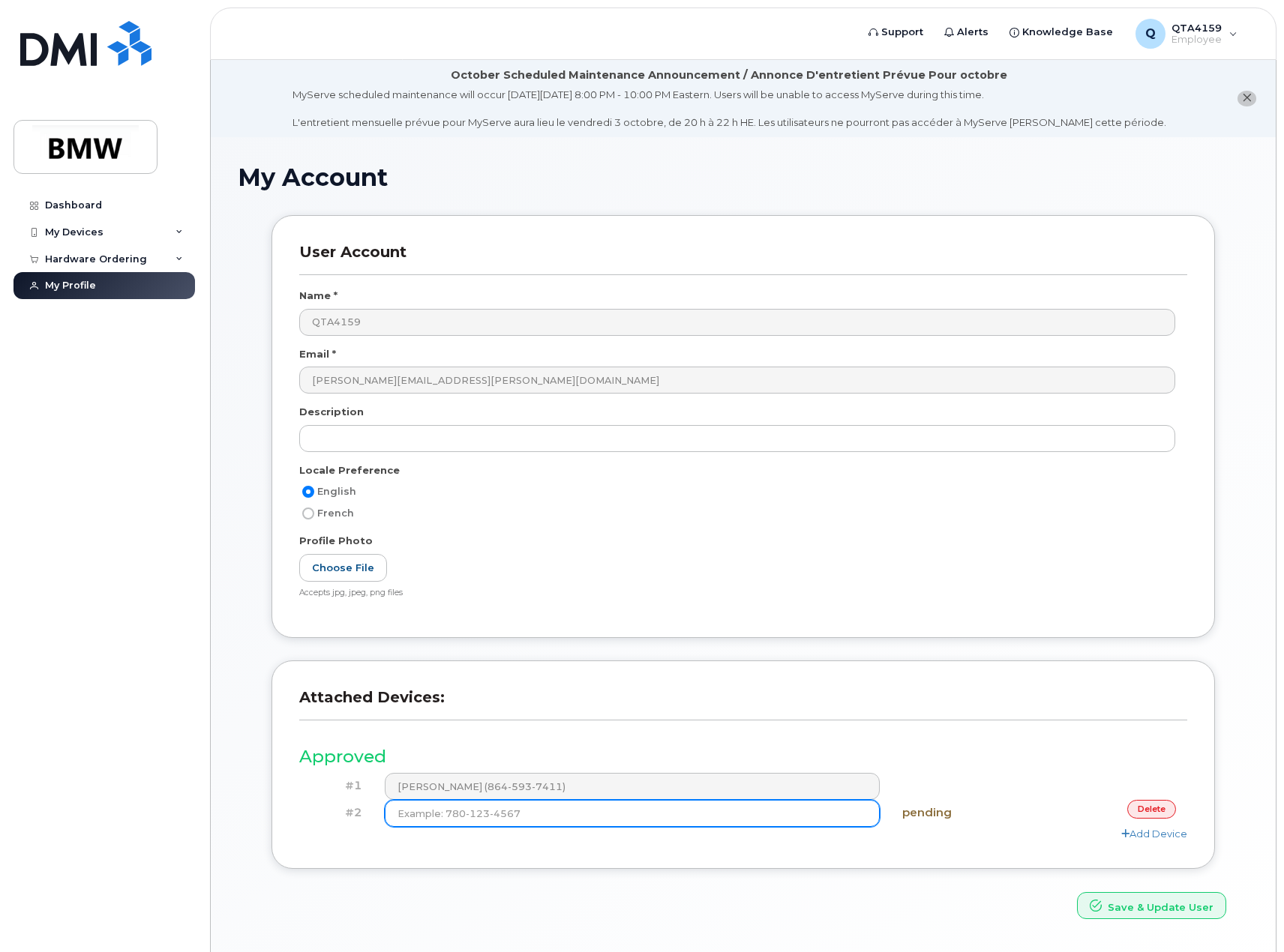
click at [544, 817] on input at bounding box center [632, 813] width 496 height 27
click at [1143, 813] on link "delete" at bounding box center [1151, 809] width 49 height 18
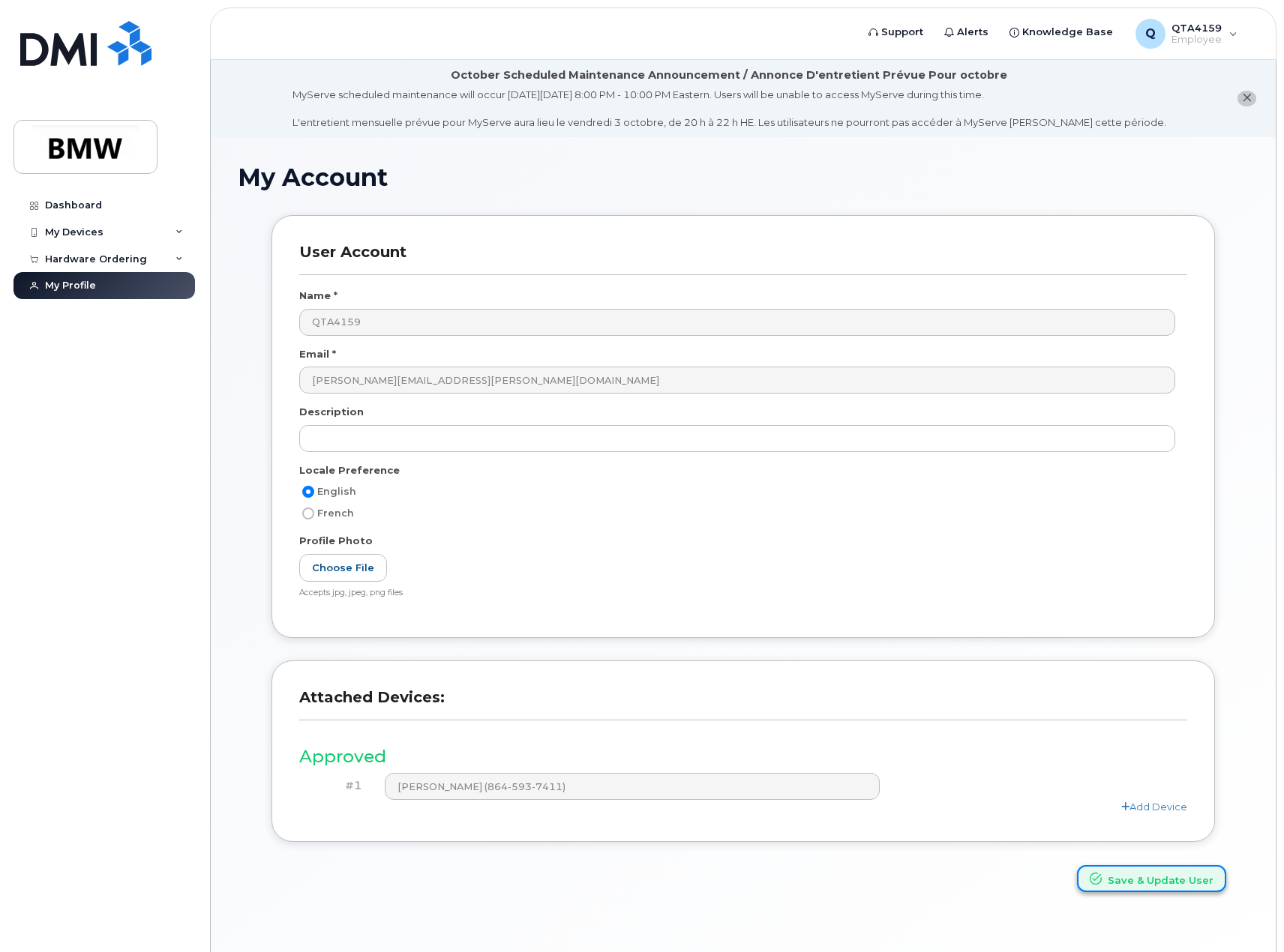
click at [1124, 882] on button "Save & Update User" at bounding box center [1151, 878] width 149 height 28
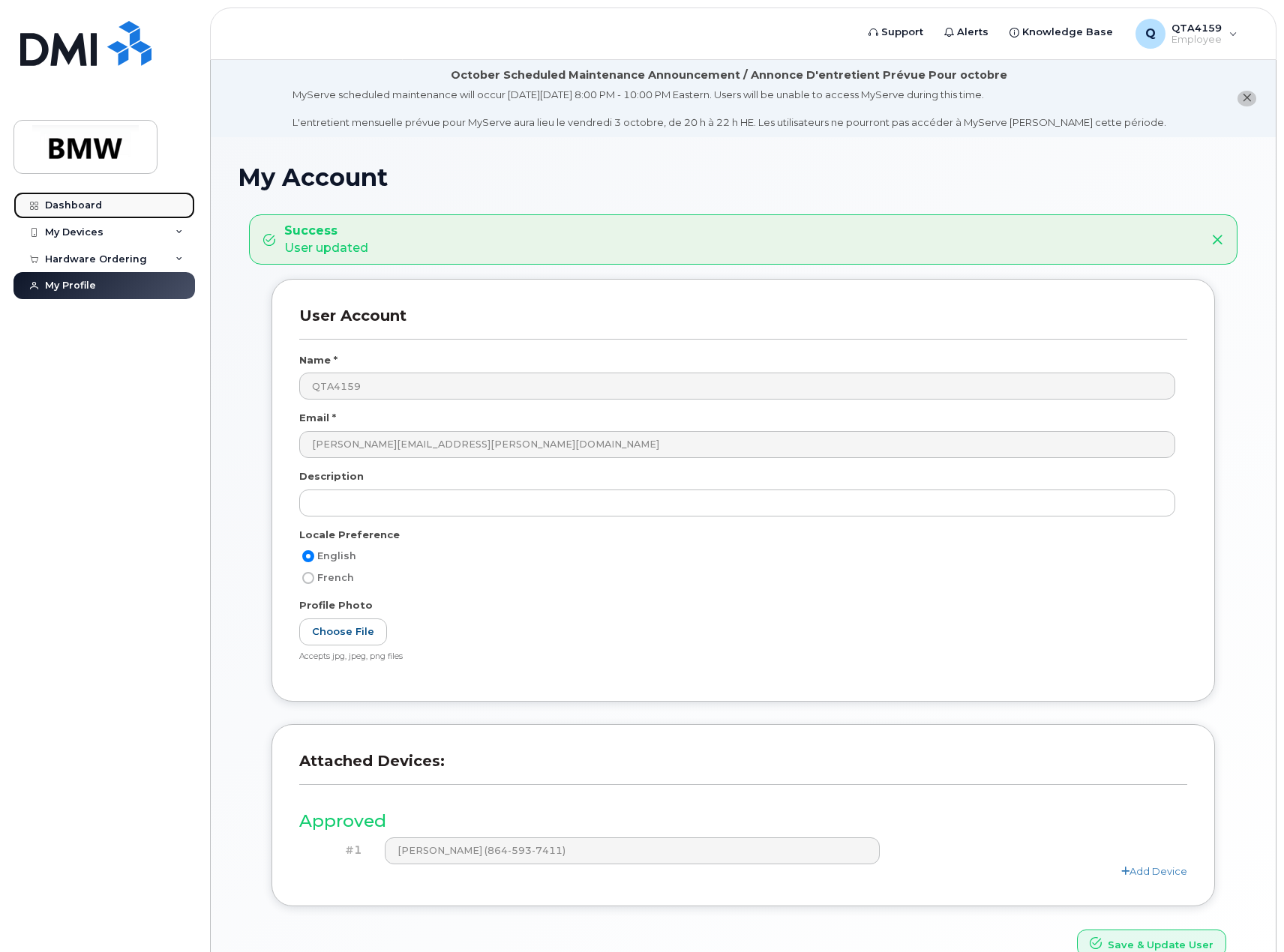
click at [83, 204] on div "Dashboard" at bounding box center [73, 205] width 57 height 12
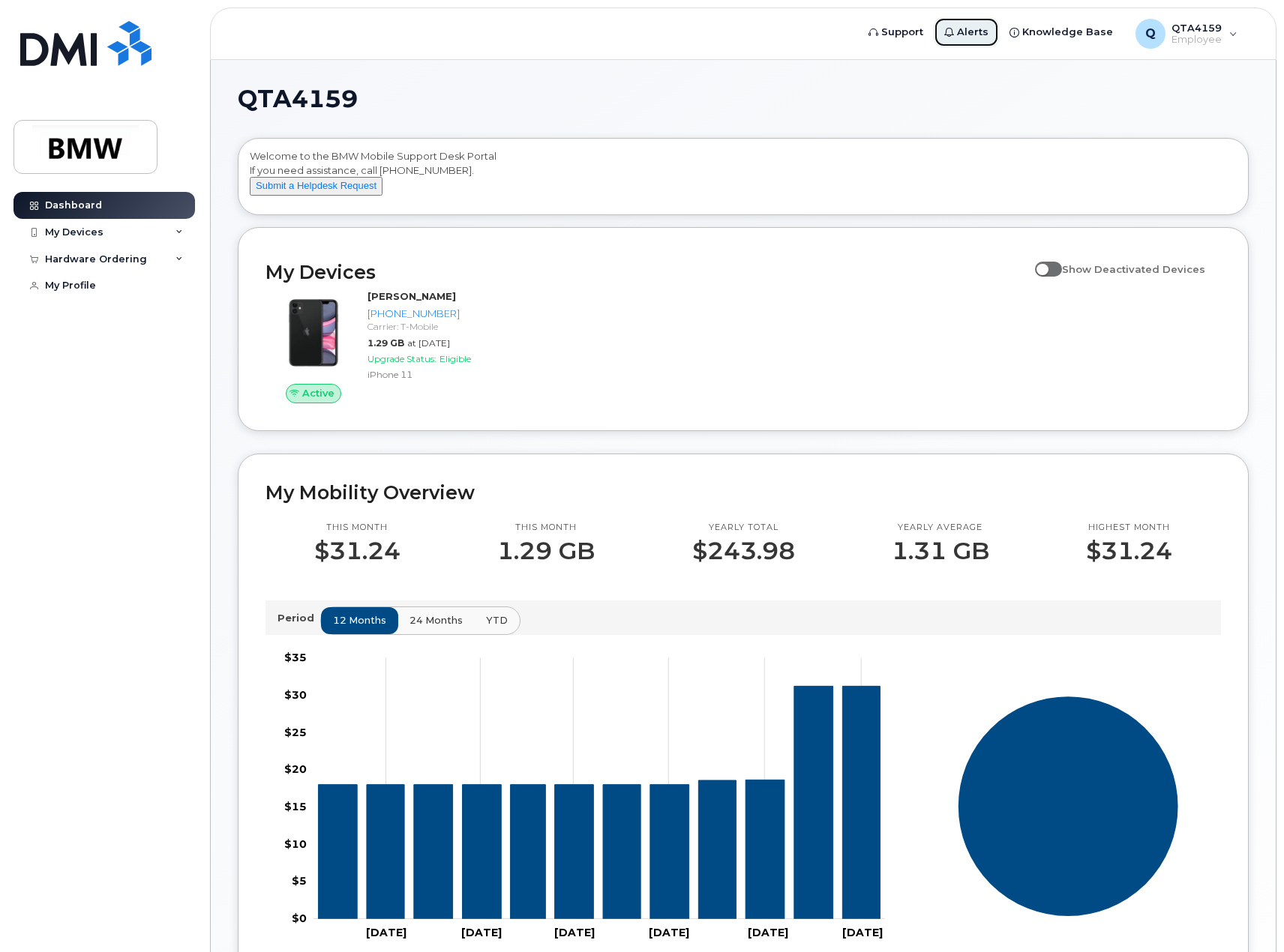
click at [970, 35] on span "Alerts" at bounding box center [972, 32] width 31 height 15
click at [1067, 37] on span "Knowledge Base" at bounding box center [1067, 32] width 91 height 15
click at [135, 231] on div "My Devices" at bounding box center [104, 232] width 182 height 27
click at [129, 305] on div "([PERSON_NAME])" at bounding box center [137, 302] width 91 height 14
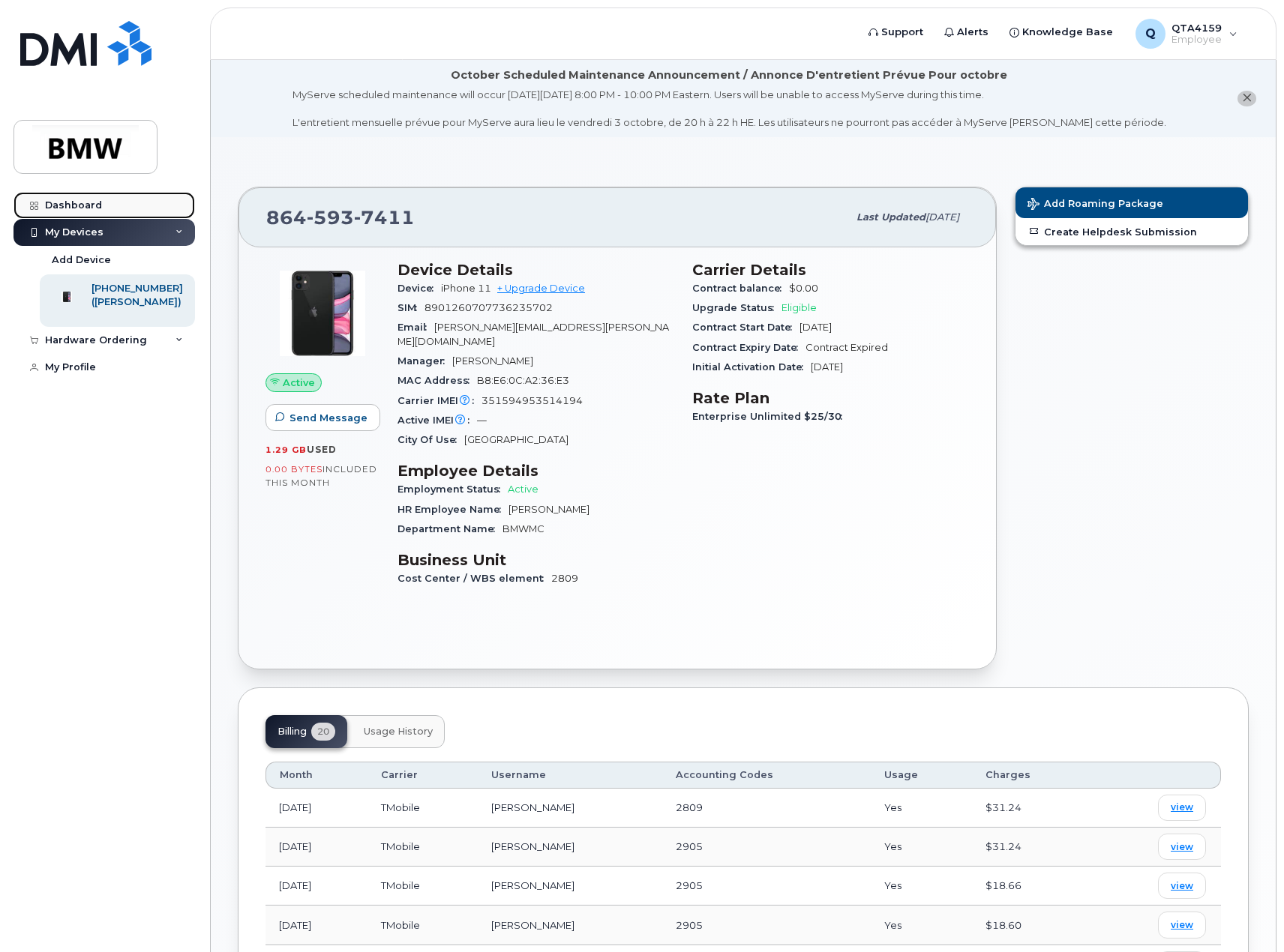
click at [82, 203] on div "Dashboard" at bounding box center [73, 205] width 57 height 12
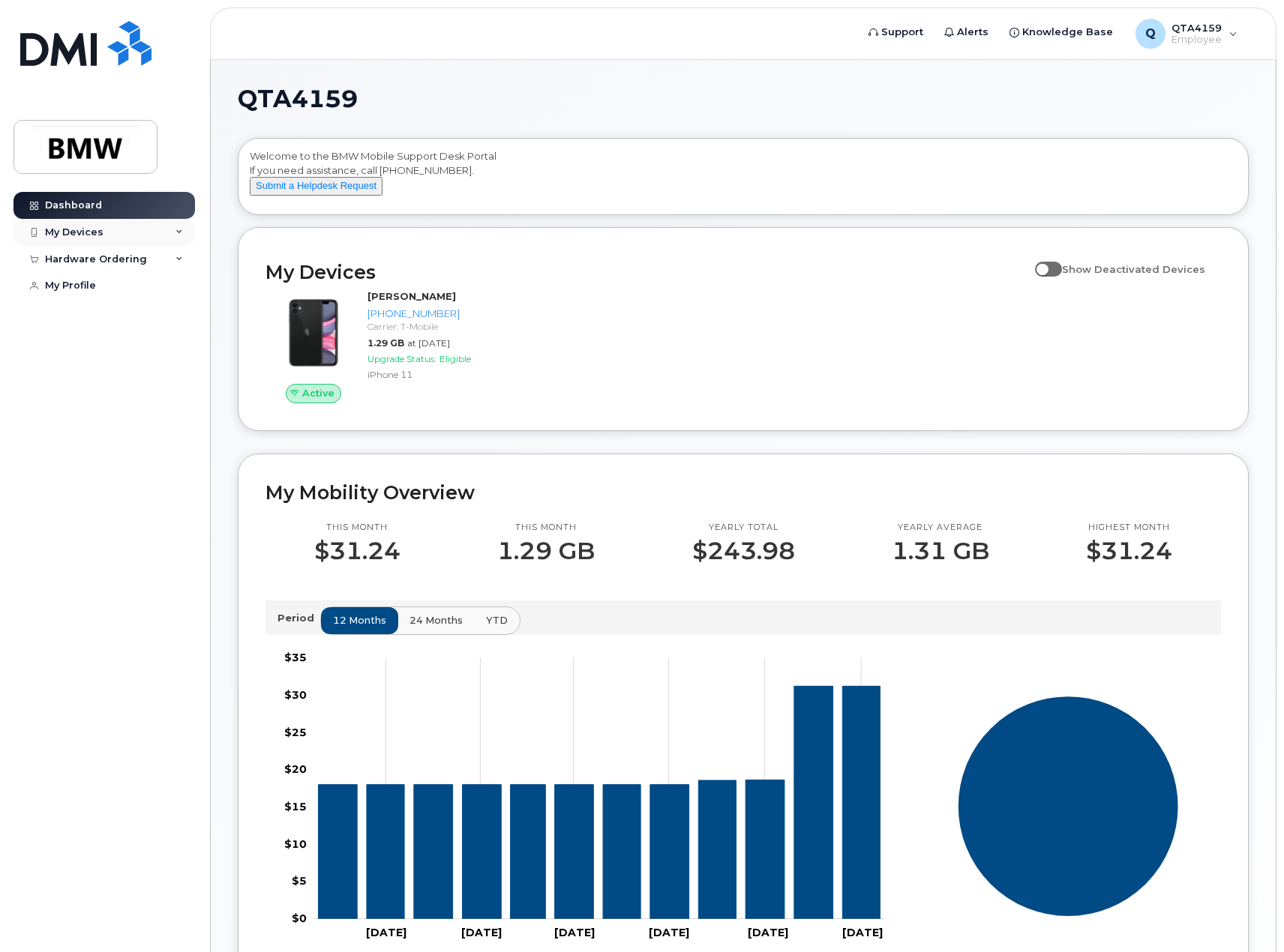
click at [77, 229] on div "My Devices" at bounding box center [74, 232] width 58 height 12
click at [95, 259] on div "Add Device" at bounding box center [82, 259] width 59 height 14
